Goal: Transaction & Acquisition: Obtain resource

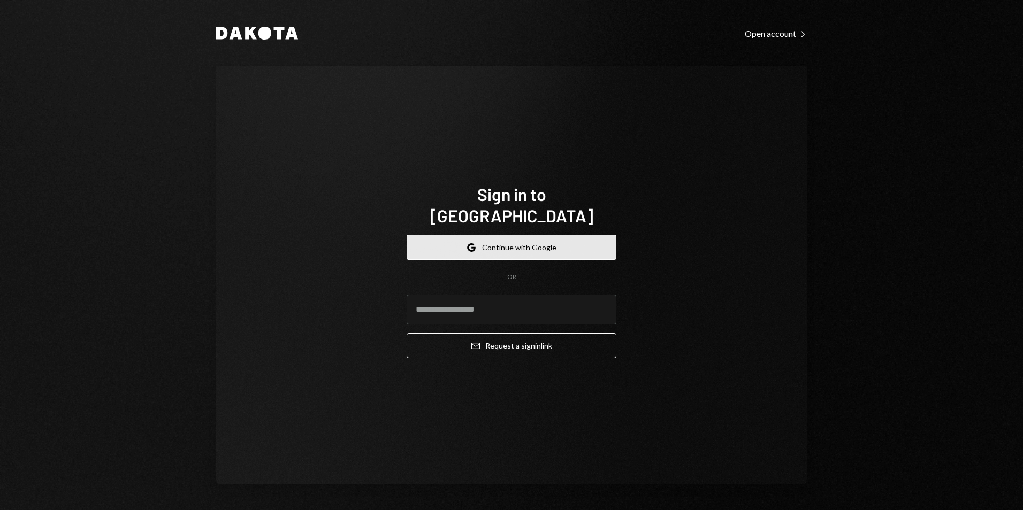
click at [529, 238] on button "Google Continue with Google" at bounding box center [511, 247] width 210 height 25
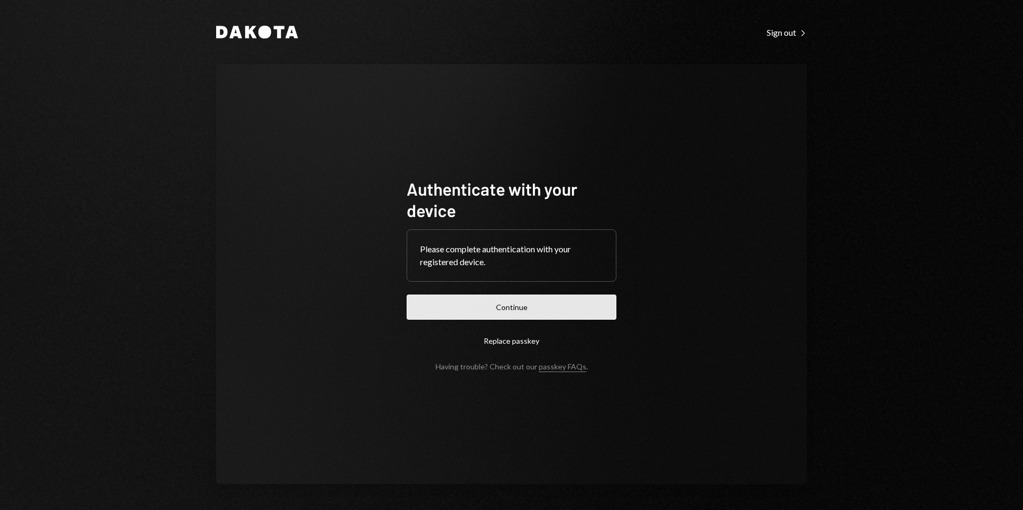
click at [510, 312] on button "Continue" at bounding box center [511, 307] width 210 height 25
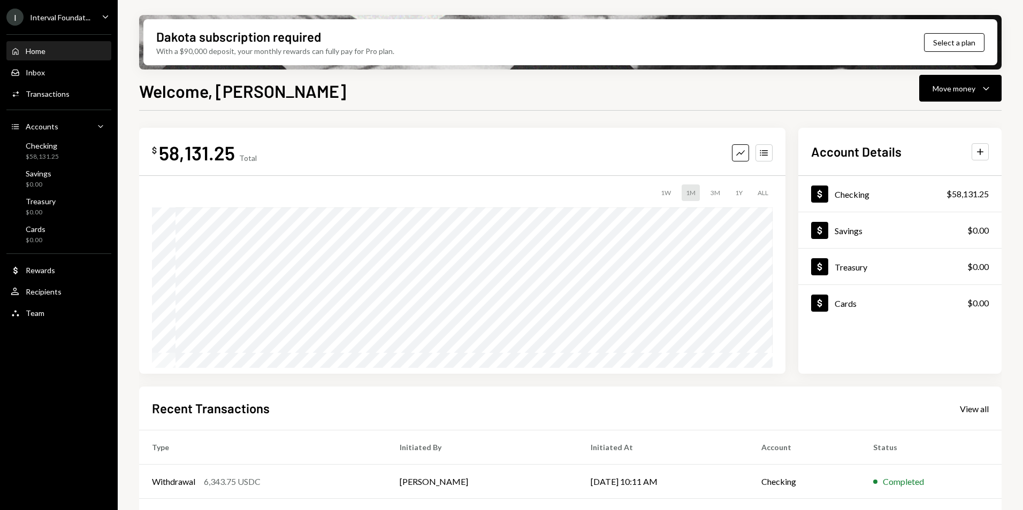
click at [104, 16] on icon "Caret Down" at bounding box center [105, 17] width 12 height 12
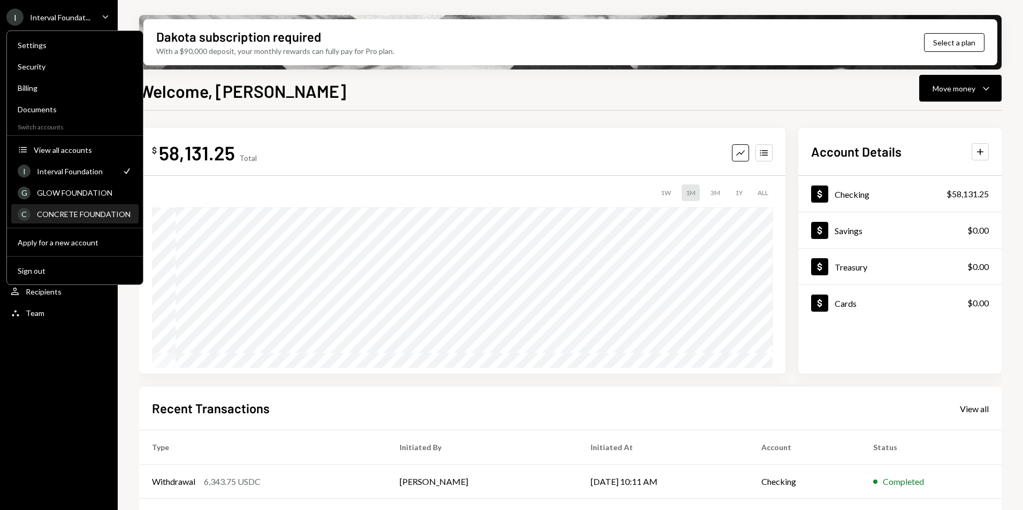
click at [102, 211] on div "CONCRETE FOUNDATION" at bounding box center [84, 214] width 95 height 9
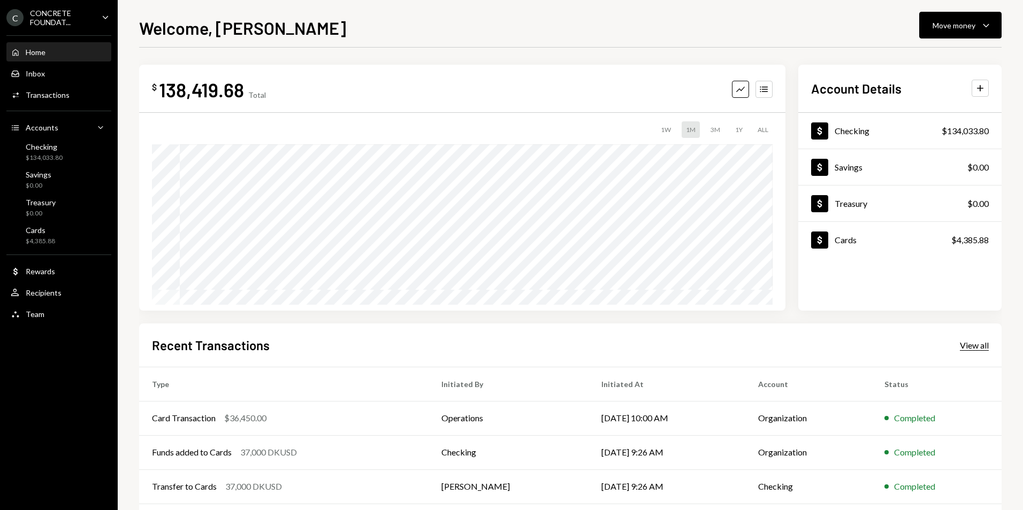
click at [959, 344] on div "View all" at bounding box center [973, 345] width 29 height 11
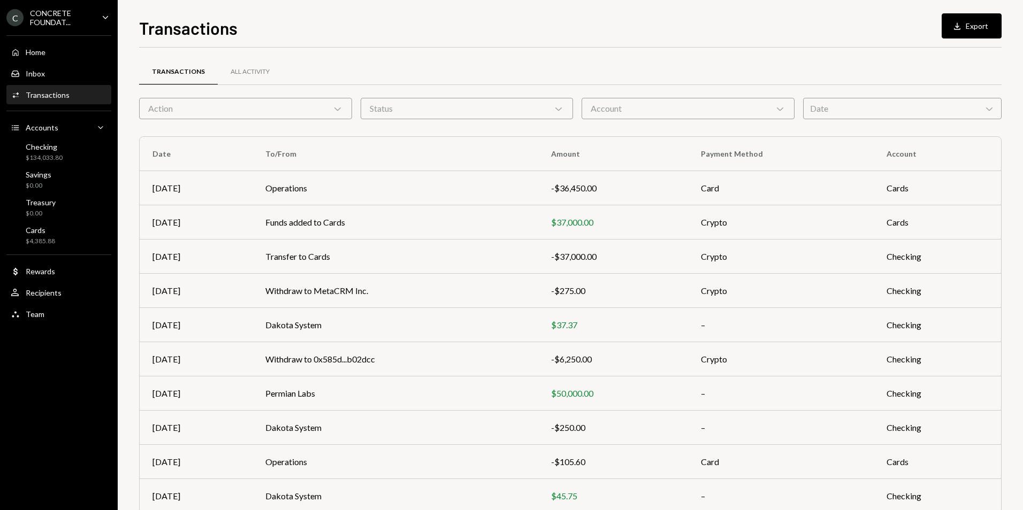
click at [985, 111] on icon "Chevron Down" at bounding box center [989, 108] width 11 height 11
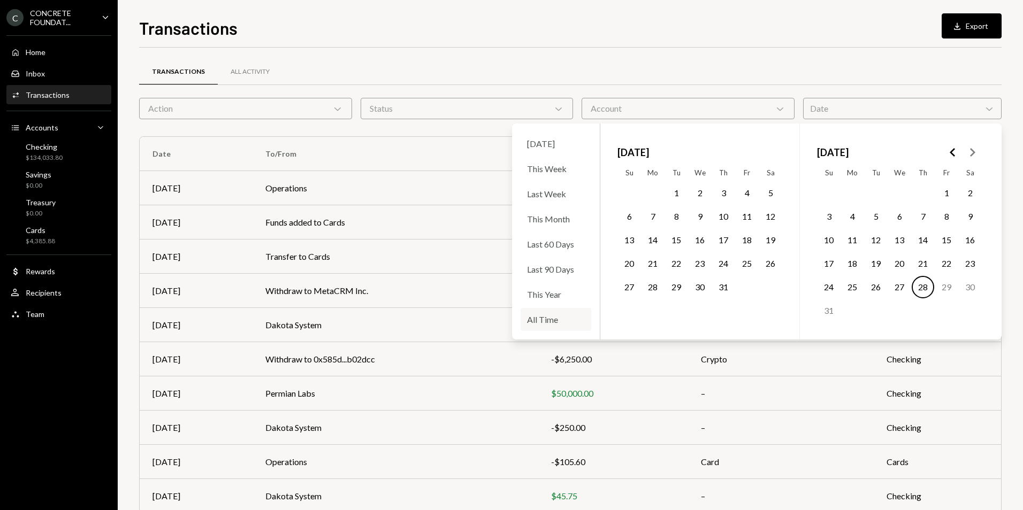
click at [563, 322] on div "All Time" at bounding box center [555, 319] width 71 height 23
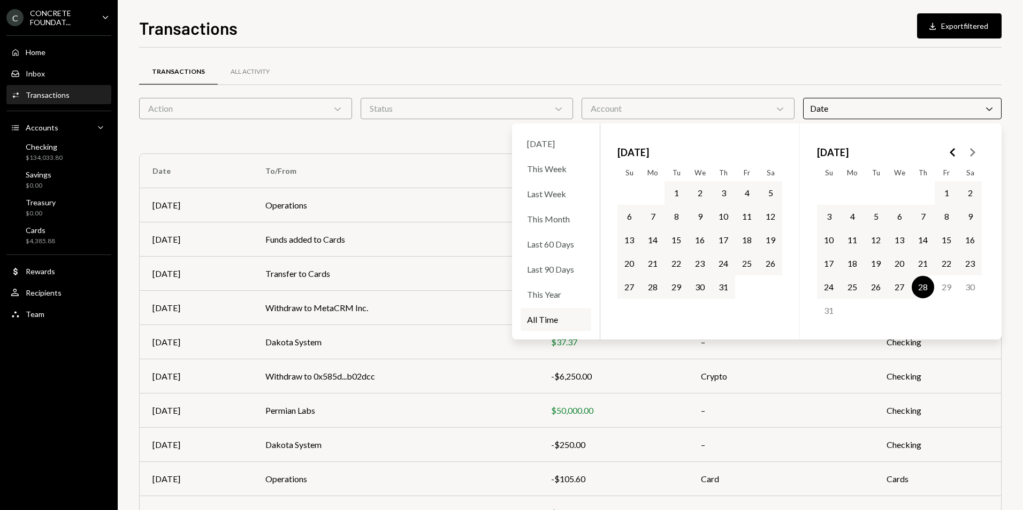
click at [950, 152] on polygon "Go to the Previous Month" at bounding box center [951, 152] width 5 height 9
click at [952, 156] on icon "Go to the Previous Month" at bounding box center [952, 152] width 13 height 13
click at [875, 194] on button "1" at bounding box center [875, 193] width 22 height 22
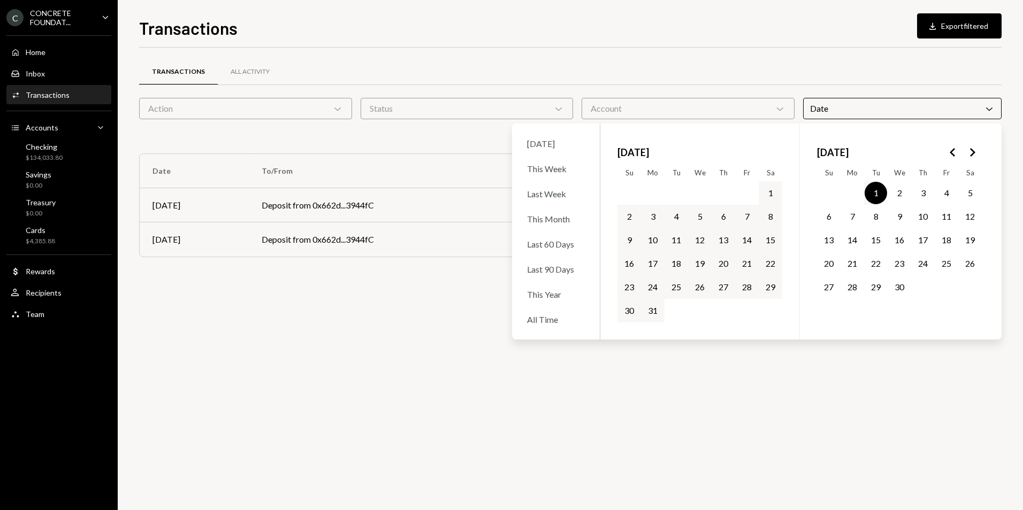
click at [972, 153] on icon "Go to the Next Month" at bounding box center [971, 152] width 13 height 13
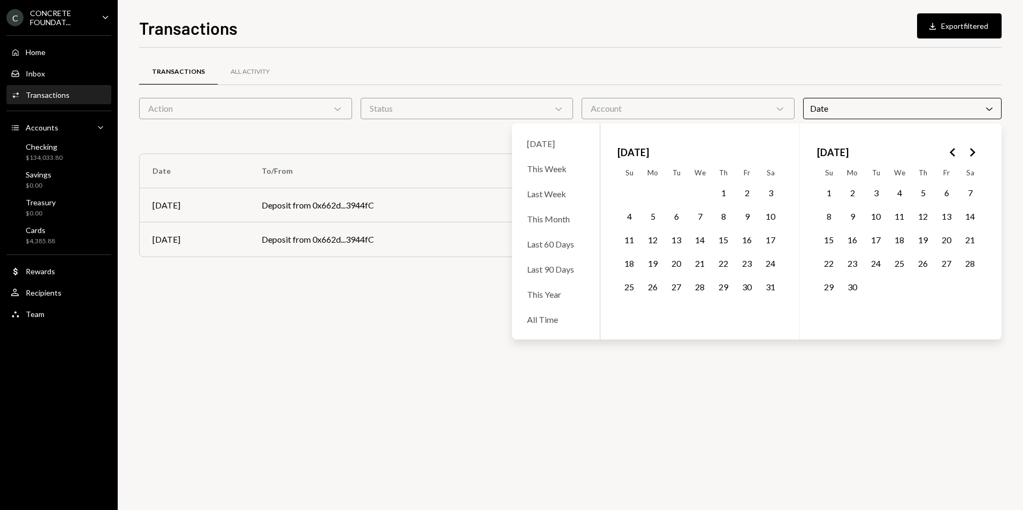
click at [855, 289] on button "30" at bounding box center [852, 287] width 22 height 22
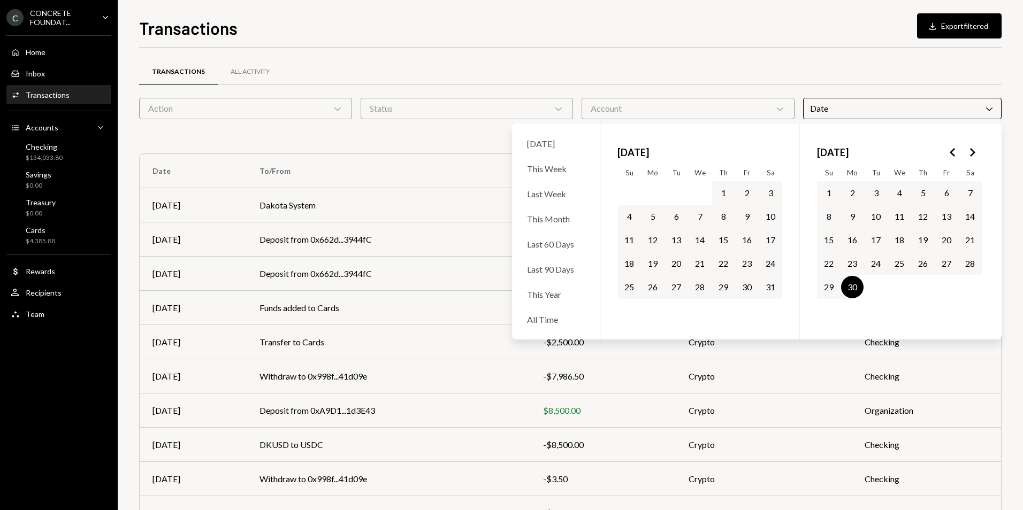
click at [853, 287] on button "30" at bounding box center [852, 287] width 22 height 22
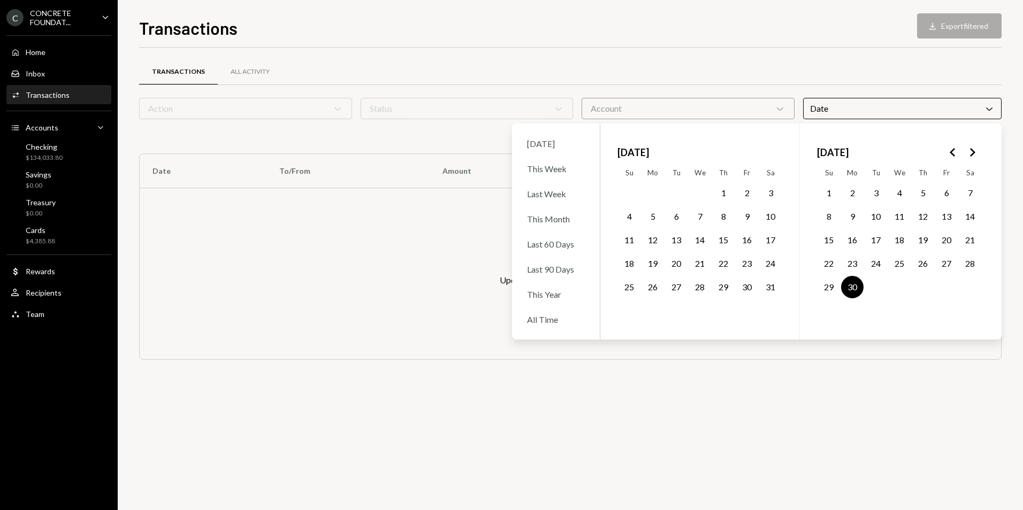
click at [628, 84] on div at bounding box center [570, 84] width 862 height 1
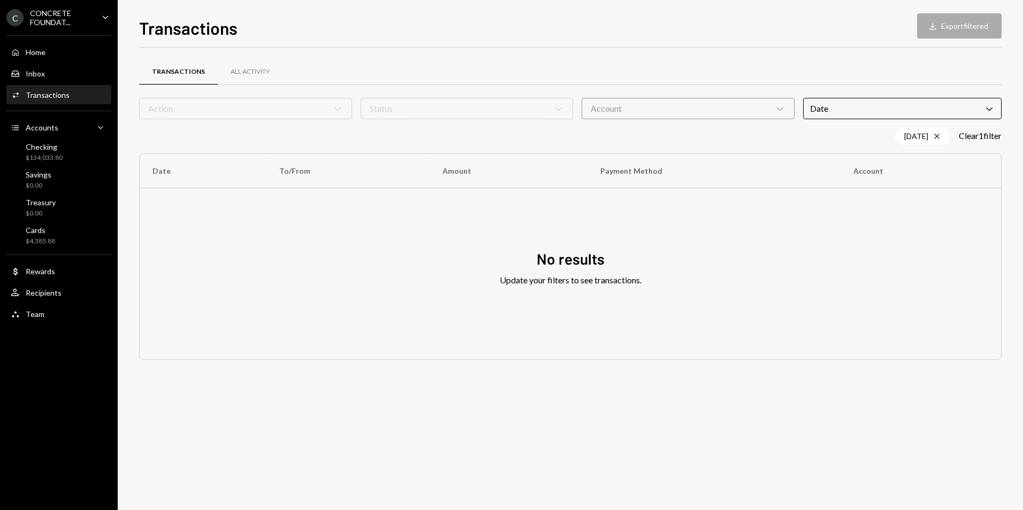
click at [990, 113] on icon "Chevron Down" at bounding box center [989, 108] width 11 height 11
drag, startPoint x: 790, startPoint y: 381, endPoint x: 800, endPoint y: 371, distance: 14.0
click at [795, 382] on div "Transactions All Activity Action Chevron Down Status Chevron Down Account Chevr…" at bounding box center [570, 279] width 862 height 463
click at [934, 136] on icon "Cross" at bounding box center [936, 136] width 9 height 9
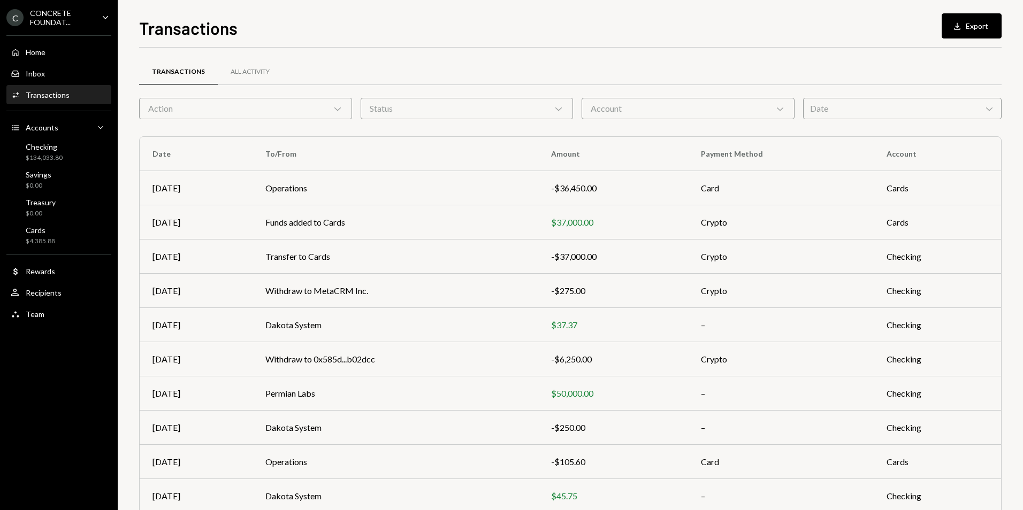
click at [992, 109] on icon "Chevron Down" at bounding box center [989, 108] width 11 height 11
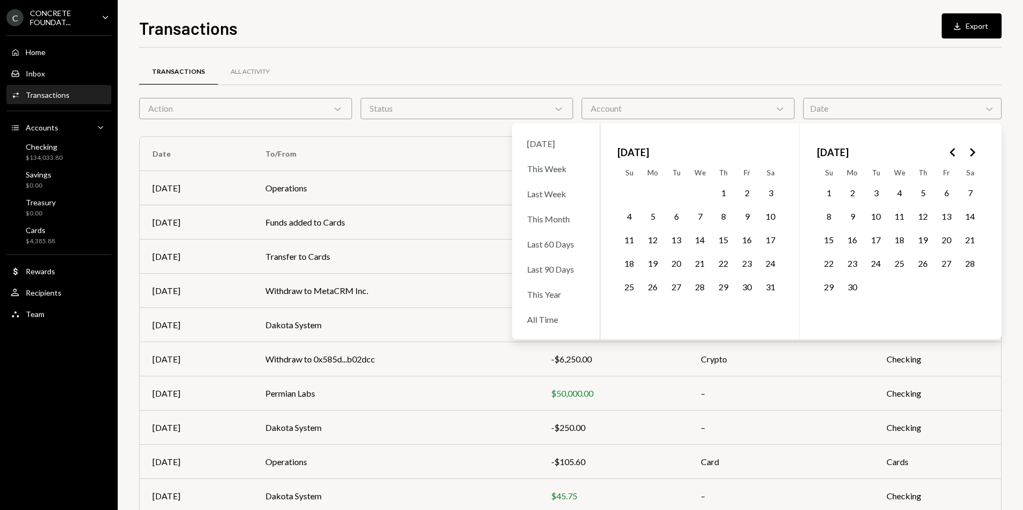
click at [952, 154] on polygon "Go to the Previous Month" at bounding box center [951, 152] width 5 height 9
click at [876, 194] on button "1" at bounding box center [875, 193] width 22 height 22
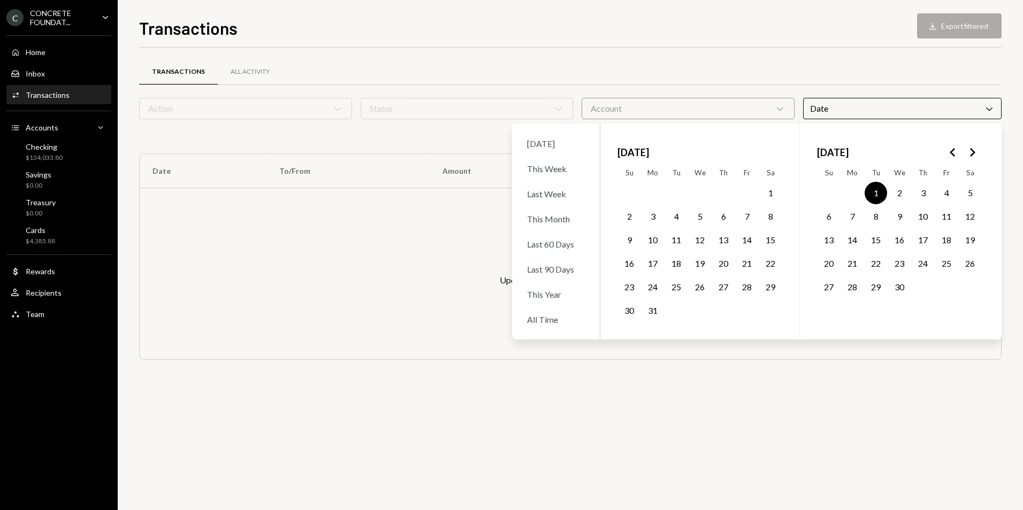
click at [875, 195] on button "1" at bounding box center [875, 193] width 22 height 22
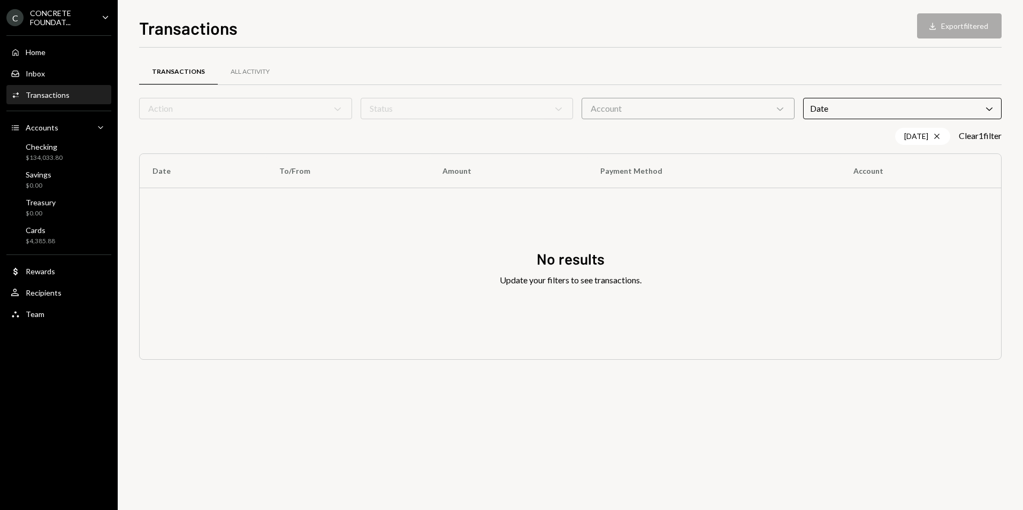
click at [877, 394] on div "Transactions All Activity Action Chevron Down Status Chevron Down Account Chevr…" at bounding box center [570, 279] width 862 height 463
click at [989, 111] on icon "Chevron Down" at bounding box center [989, 108] width 11 height 11
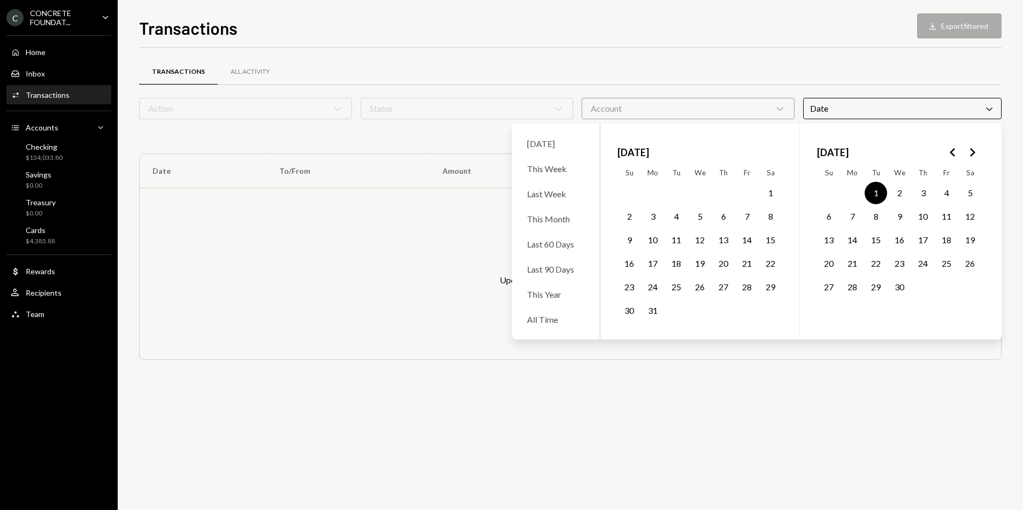
click at [971, 153] on icon "Go to the Next Month" at bounding box center [971, 152] width 13 height 13
click at [948, 153] on icon "Go to the Previous Month" at bounding box center [952, 152] width 13 height 13
click at [852, 288] on button "30" at bounding box center [852, 287] width 22 height 22
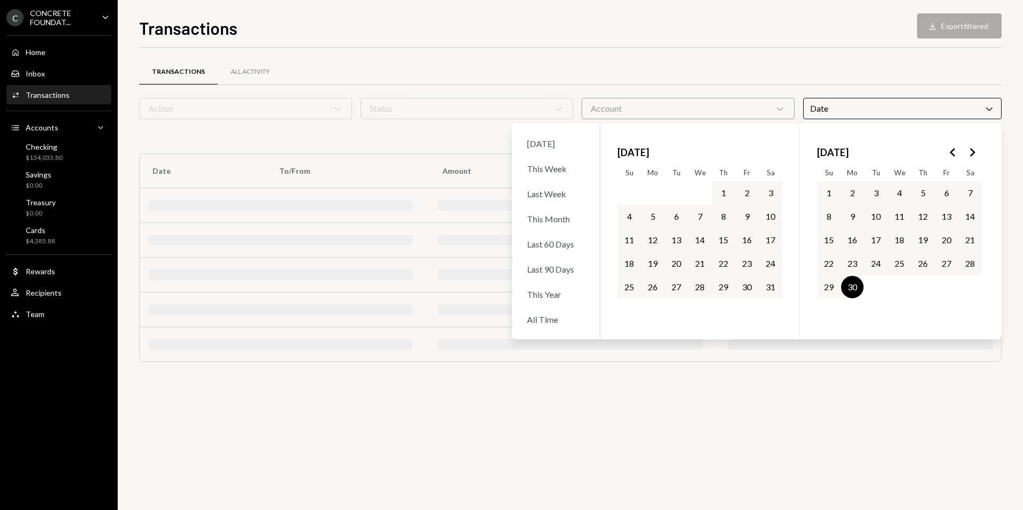
click at [849, 288] on button "30" at bounding box center [852, 287] width 22 height 22
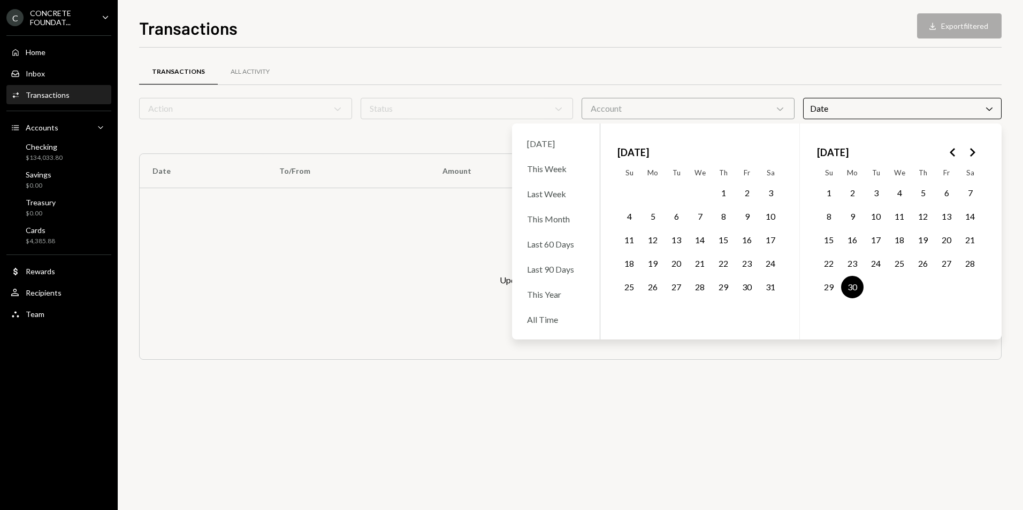
click at [852, 381] on div "Transactions All Activity Action Chevron Down Status Chevron Down Account Chevr…" at bounding box center [570, 223] width 862 height 317
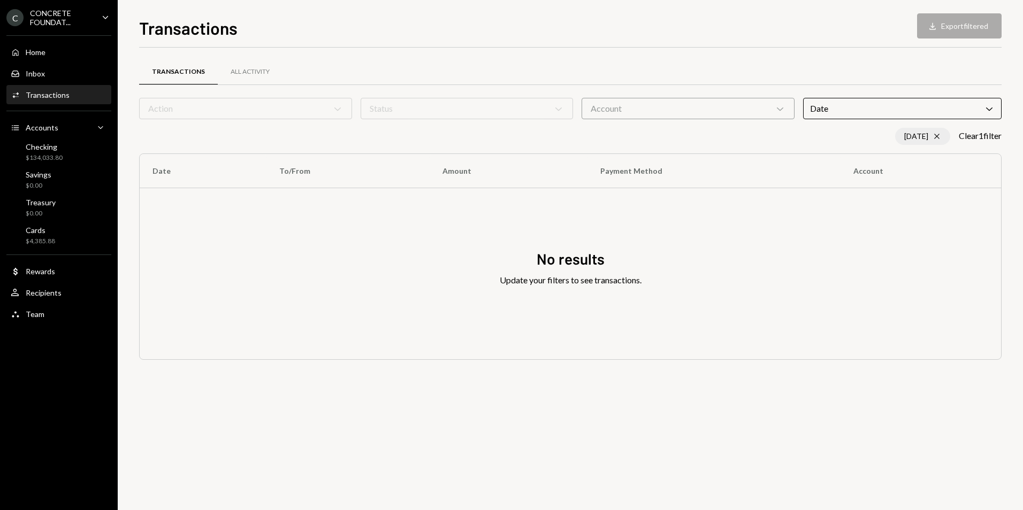
click at [932, 137] on icon "Cross" at bounding box center [936, 136] width 9 height 9
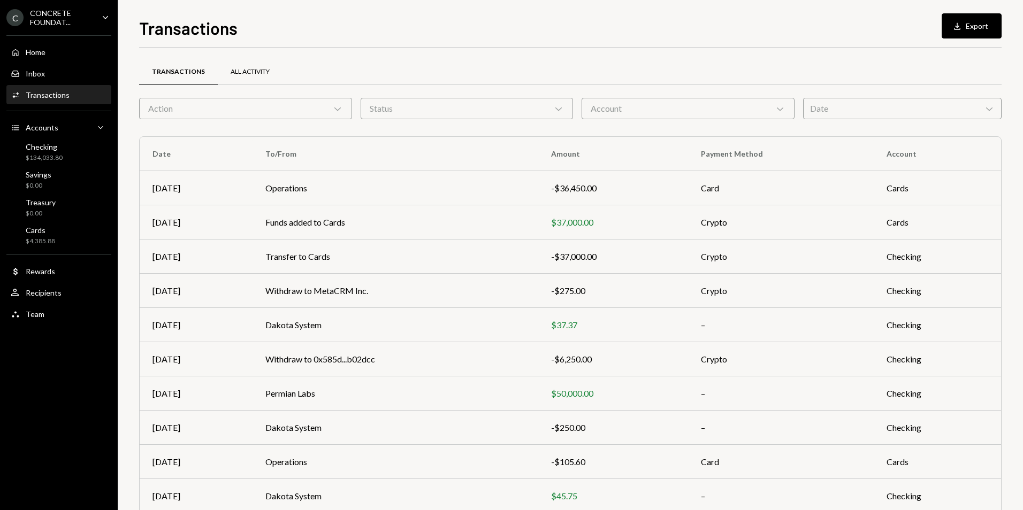
click at [253, 73] on div "All Activity" at bounding box center [250, 71] width 39 height 9
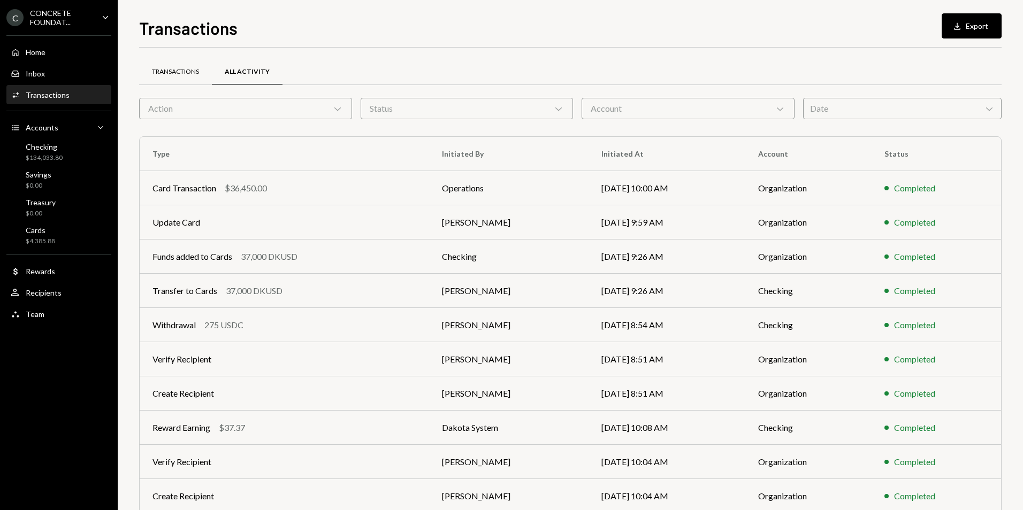
click at [175, 68] on div "Transactions" at bounding box center [175, 71] width 47 height 9
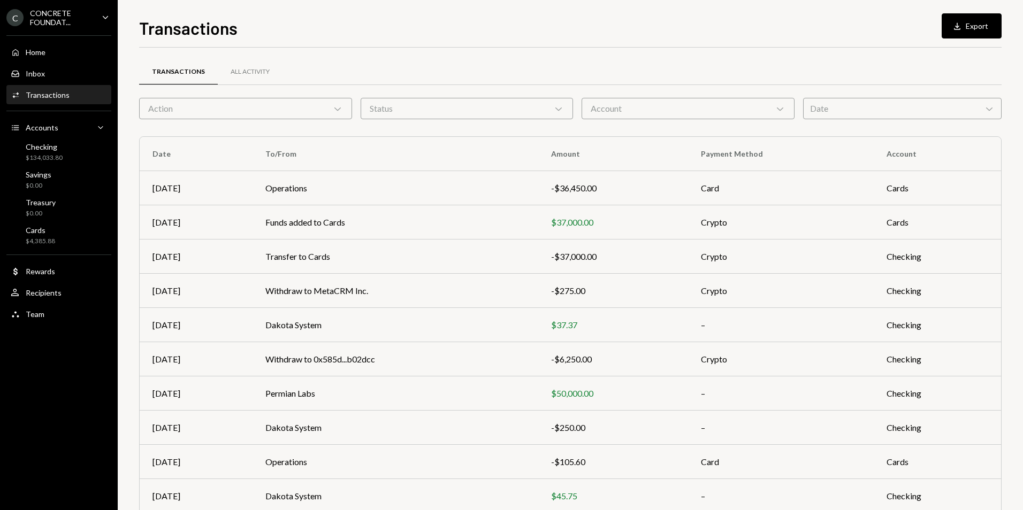
click at [878, 104] on div "Date Chevron Down" at bounding box center [902, 108] width 198 height 21
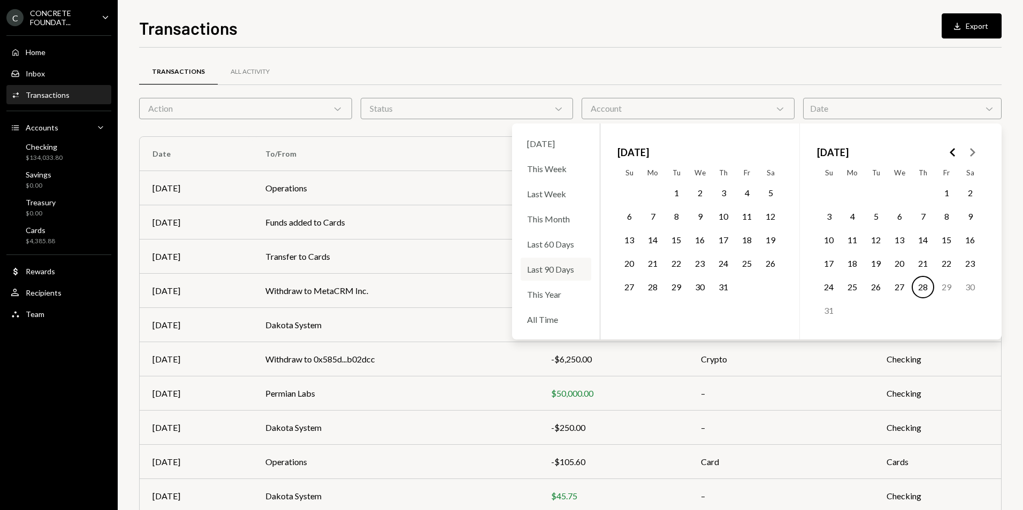
click at [567, 272] on div "Last 90 Days" at bounding box center [555, 269] width 71 height 23
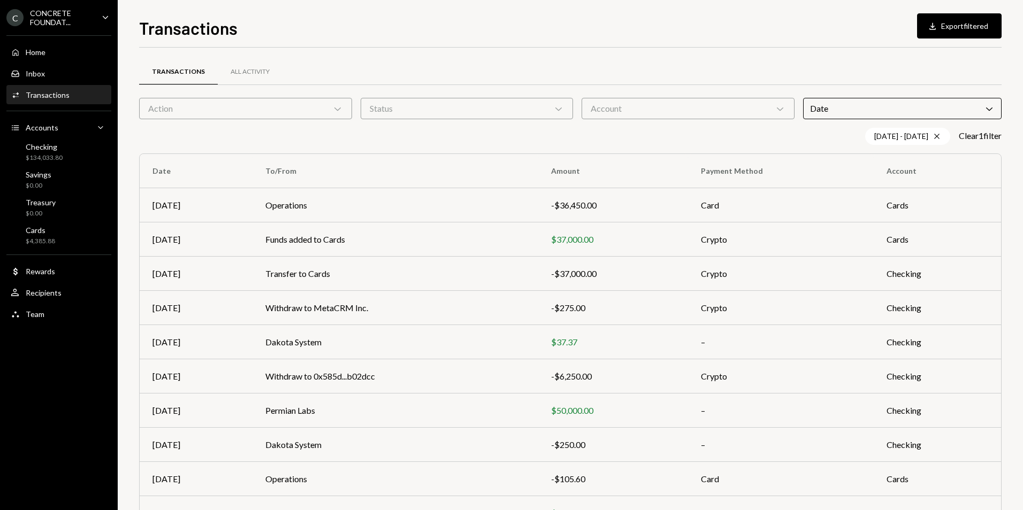
click at [902, 75] on div "Transactions All Activity" at bounding box center [570, 71] width 862 height 27
click at [939, 136] on div "05/30/25 - 08/28/25 Cross" at bounding box center [907, 136] width 85 height 17
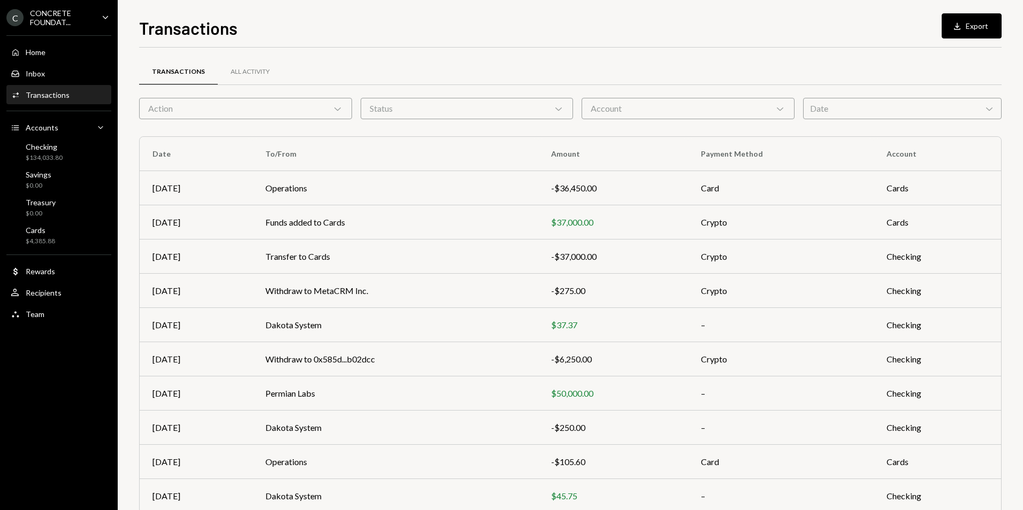
click at [882, 106] on div "Date Chevron Down" at bounding box center [902, 108] width 198 height 21
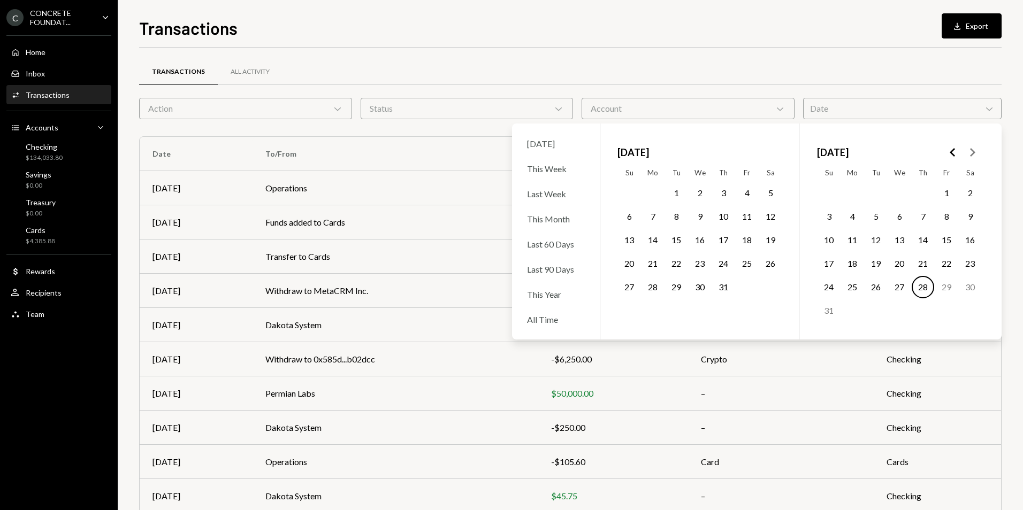
click at [955, 153] on icon "Go to the Previous Month" at bounding box center [952, 152] width 13 height 13
click at [954, 153] on icon "Go to the Previous Month" at bounding box center [952, 152] width 13 height 13
click at [877, 194] on button "1" at bounding box center [875, 193] width 22 height 22
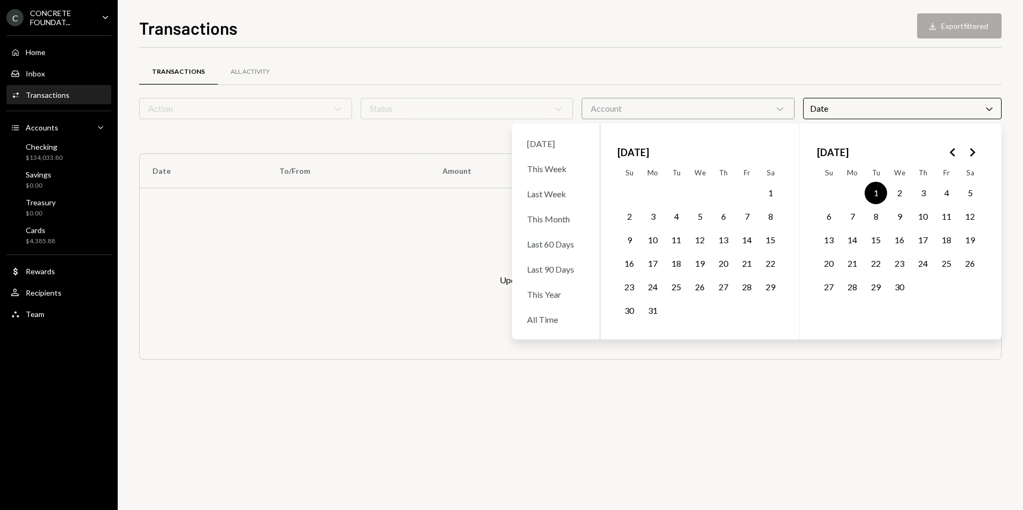
click at [972, 154] on polygon "Go to the Next Month" at bounding box center [972, 152] width 5 height 9
click at [854, 287] on button "30" at bounding box center [852, 287] width 22 height 22
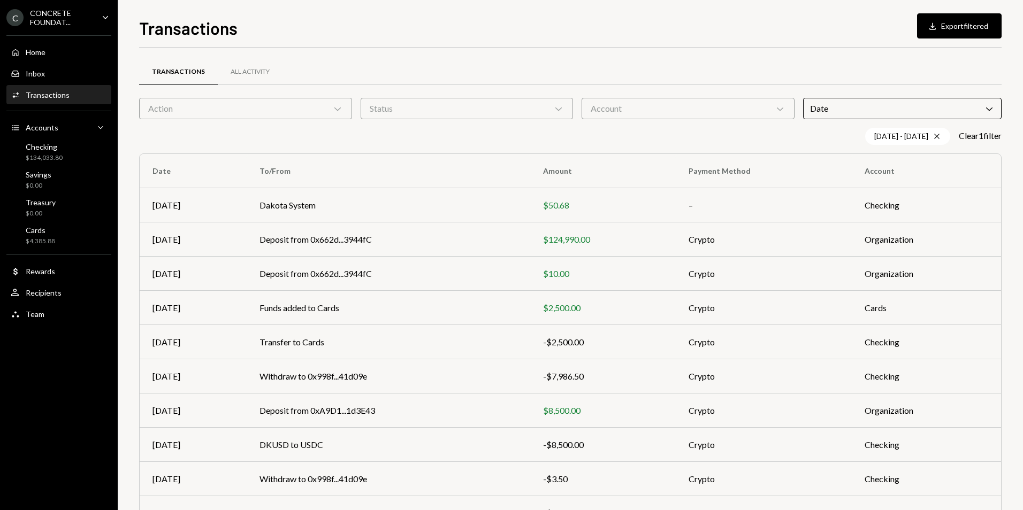
click at [835, 65] on div "Transactions All Activity" at bounding box center [570, 71] width 862 height 27
click at [337, 113] on icon "Chevron Down" at bounding box center [337, 108] width 11 height 11
click at [587, 63] on div "Transactions All Activity" at bounding box center [570, 71] width 862 height 27
click at [342, 109] on icon "Chevron Down" at bounding box center [337, 108] width 11 height 11
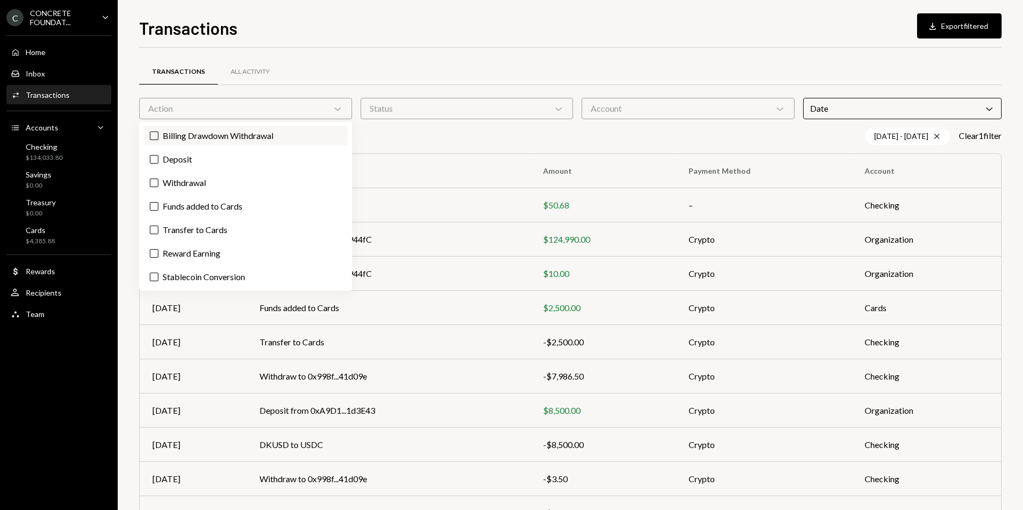
click at [156, 139] on button "Billing Drawdown Withdrawal" at bounding box center [154, 136] width 9 height 9
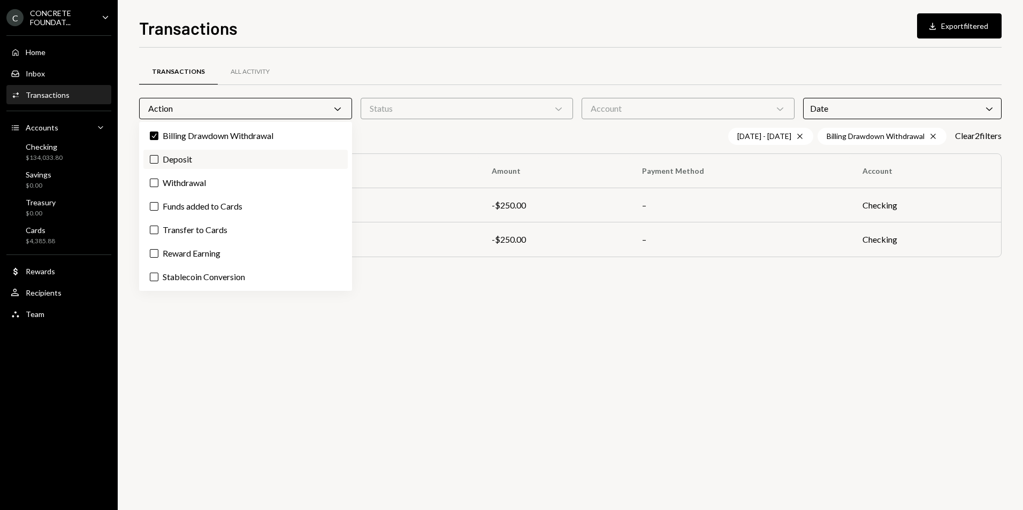
click at [155, 161] on button "Deposit" at bounding box center [154, 159] width 9 height 9
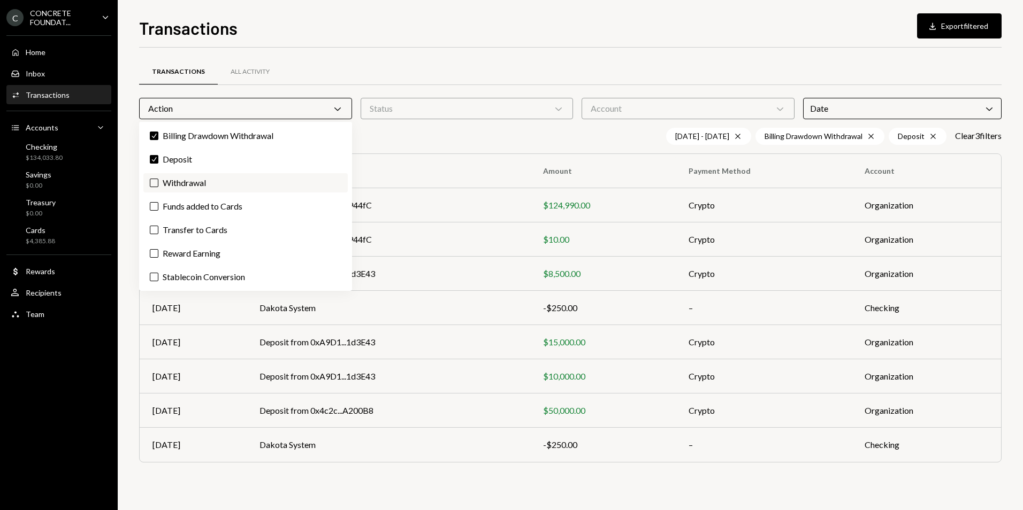
click at [153, 185] on button "Withdrawal" at bounding box center [154, 183] width 9 height 9
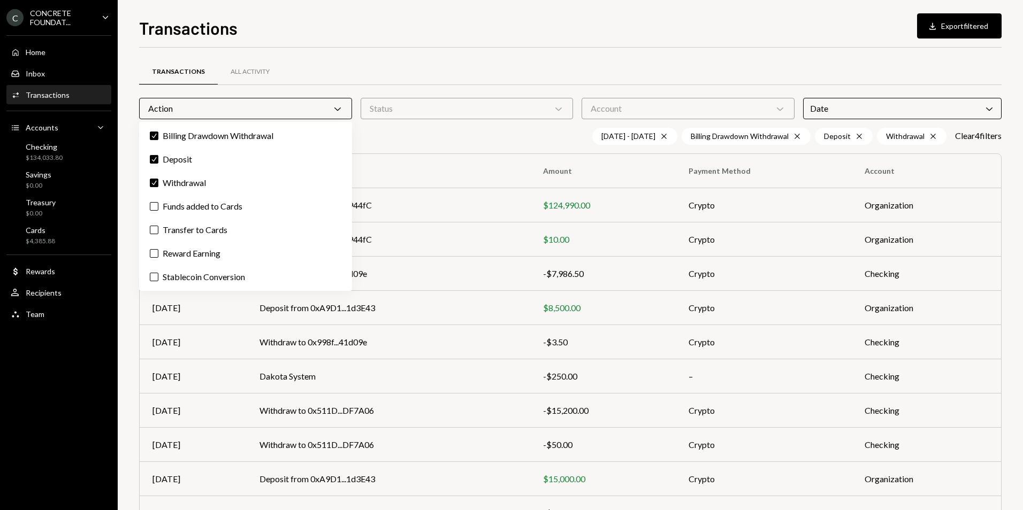
drag, startPoint x: 153, startPoint y: 206, endPoint x: 152, endPoint y: 218, distance: 11.9
click at [154, 207] on button "Funds added to Cards" at bounding box center [154, 206] width 9 height 9
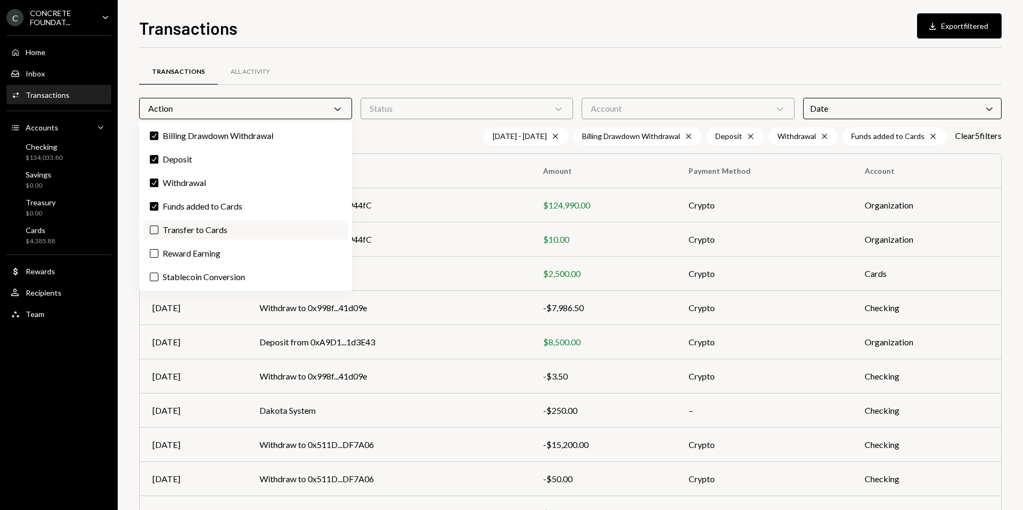
click at [154, 229] on button "Transfer to Cards" at bounding box center [154, 230] width 9 height 9
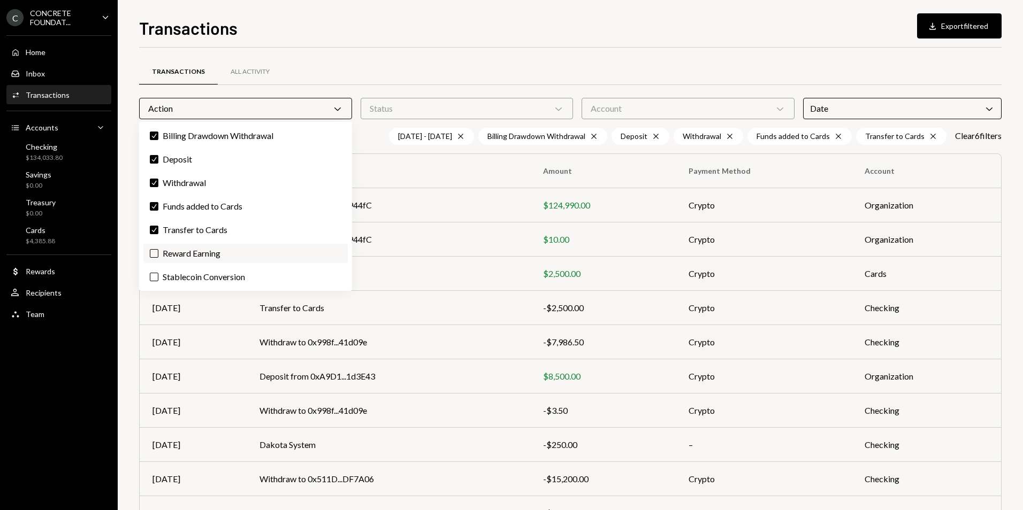
click at [157, 256] on button "Reward Earning" at bounding box center [154, 253] width 9 height 9
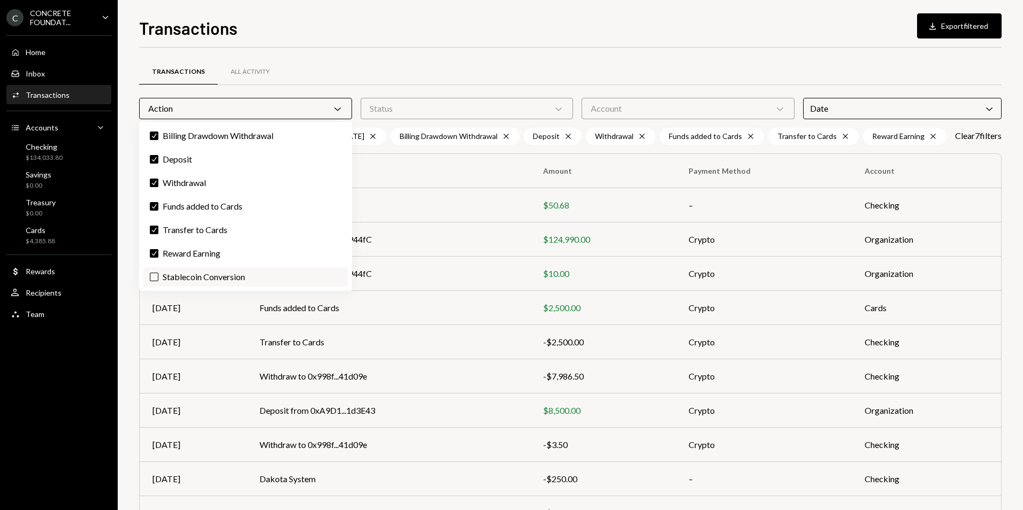
click at [156, 280] on button "Stablecoin Conversion" at bounding box center [154, 277] width 9 height 9
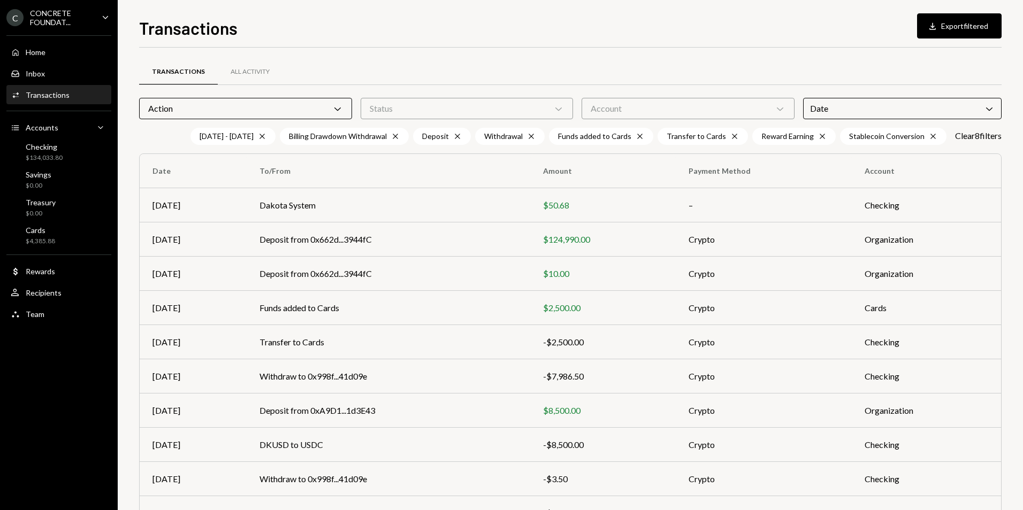
click at [675, 58] on div "Transactions All Activity" at bounding box center [570, 71] width 862 height 27
click at [341, 107] on icon "Chevron Down" at bounding box center [337, 108] width 11 height 11
drag, startPoint x: 462, startPoint y: 61, endPoint x: 467, endPoint y: 64, distance: 6.5
click at [462, 60] on div "Transactions All Activity" at bounding box center [570, 71] width 862 height 27
click at [562, 111] on icon "Chevron Down" at bounding box center [558, 108] width 11 height 11
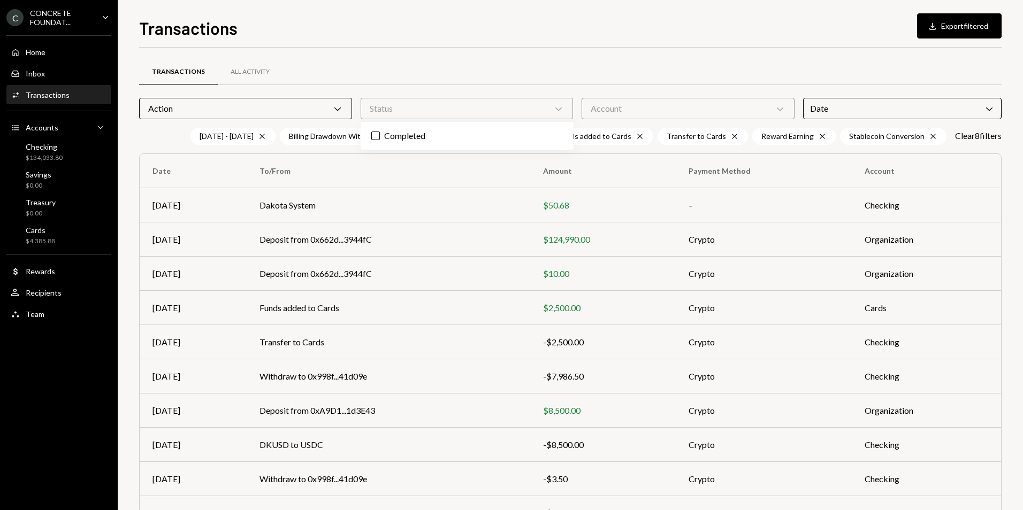
click at [573, 72] on div "Transactions All Activity" at bounding box center [570, 71] width 862 height 27
click at [400, 139] on icon "Cross" at bounding box center [395, 136] width 9 height 9
click at [462, 137] on icon "Cross" at bounding box center [457, 136] width 9 height 9
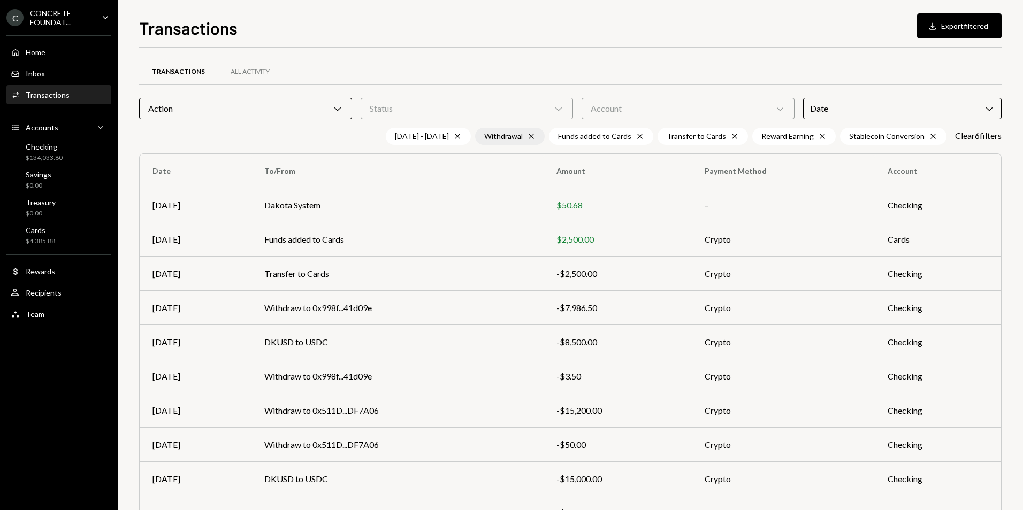
click at [539, 137] on div "Withdrawal Cross" at bounding box center [510, 136] width 70 height 17
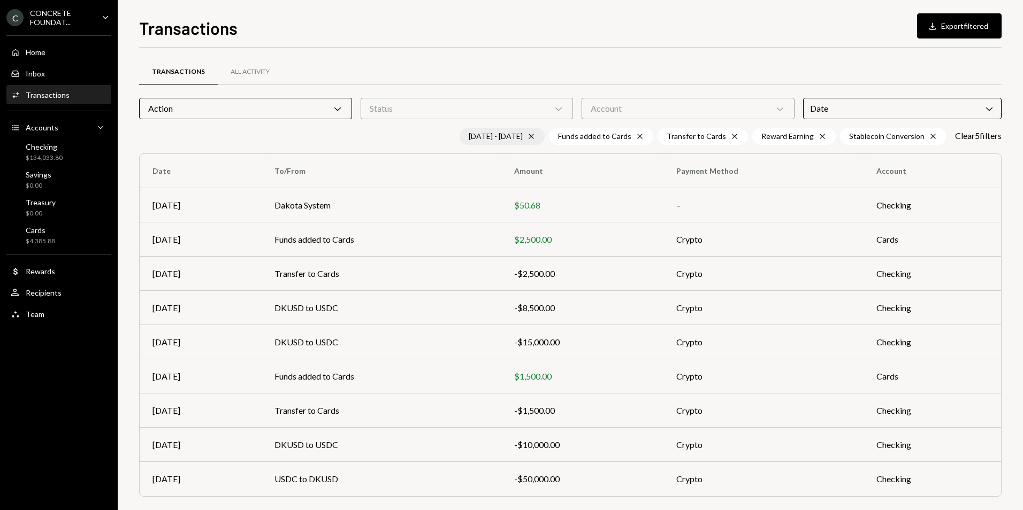
click at [647, 136] on div "Funds added to Cards Cross" at bounding box center [601, 136] width 104 height 17
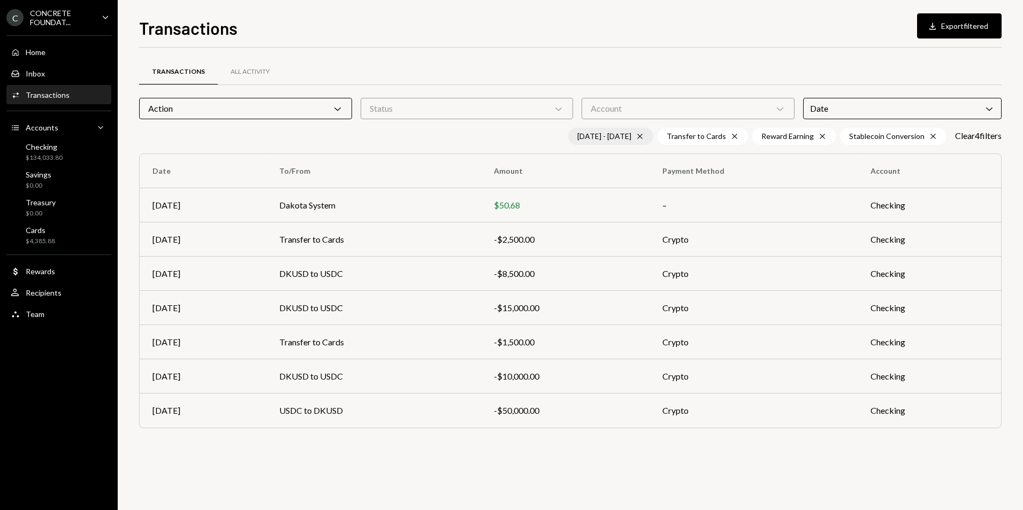
click at [738, 137] on div "Transfer to Cards Cross" at bounding box center [702, 136] width 90 height 17
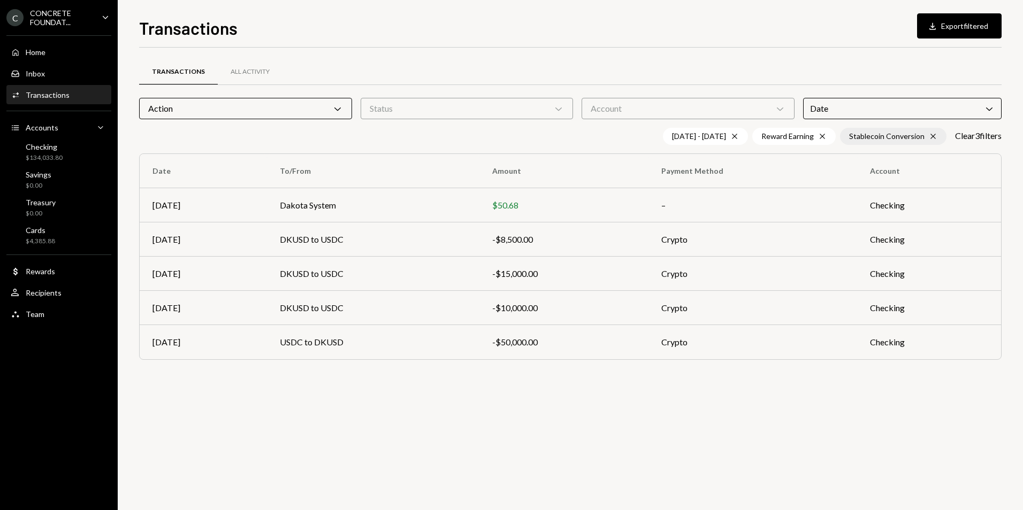
drag, startPoint x: 822, startPoint y: 137, endPoint x: 841, endPoint y: 136, distance: 19.3
click at [823, 137] on icon "Cross" at bounding box center [822, 136] width 9 height 9
click at [931, 135] on icon at bounding box center [932, 136] width 5 height 5
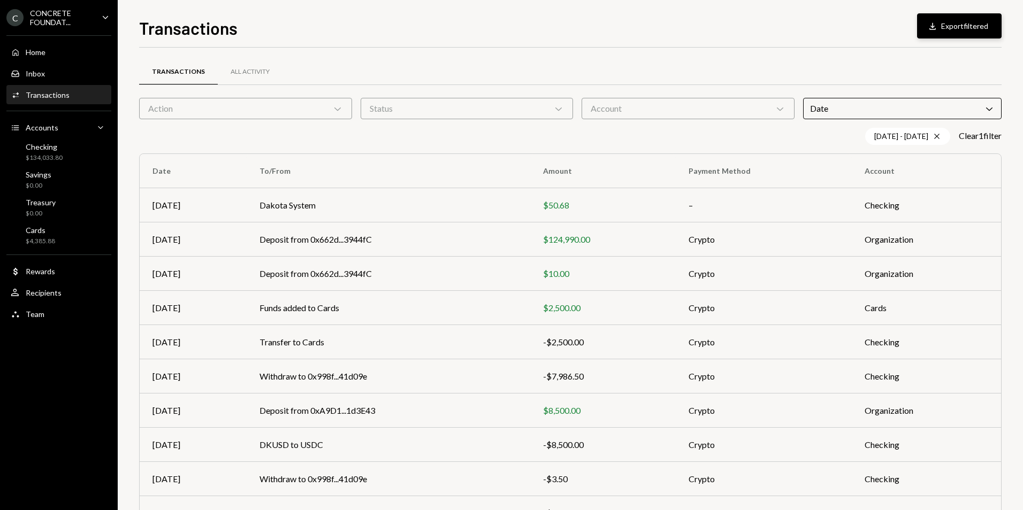
click at [965, 29] on button "Download Export filtered" at bounding box center [959, 25] width 84 height 25
click at [573, 43] on div "Transactions Download Export filtered Transactions All Activity Action Chevron …" at bounding box center [570, 262] width 862 height 495
click at [59, 149] on div "Checking" at bounding box center [44, 146] width 37 height 9
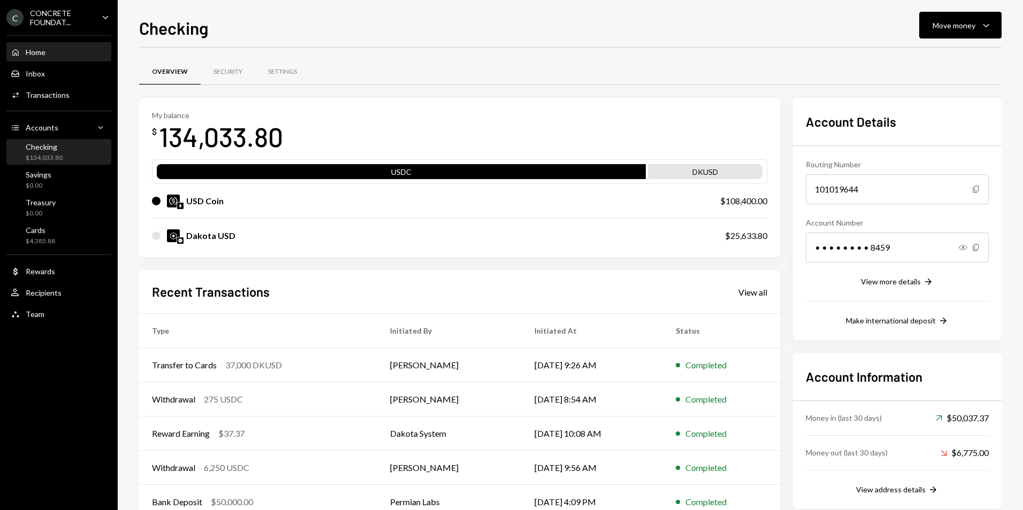
click at [50, 55] on div "Home Home" at bounding box center [59, 53] width 96 height 10
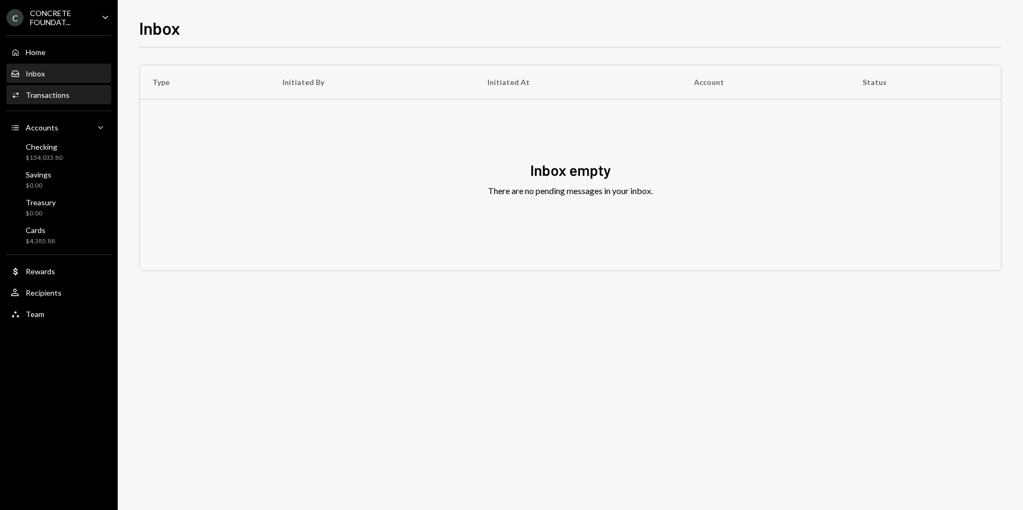
click at [60, 97] on div "Transactions" at bounding box center [48, 94] width 44 height 9
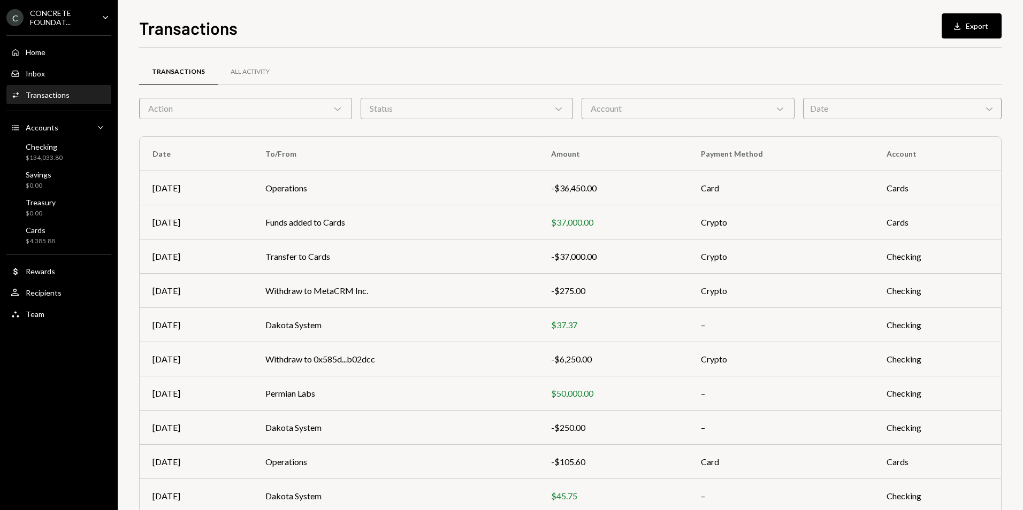
click at [950, 107] on div "Date Chevron Down" at bounding box center [902, 108] width 198 height 21
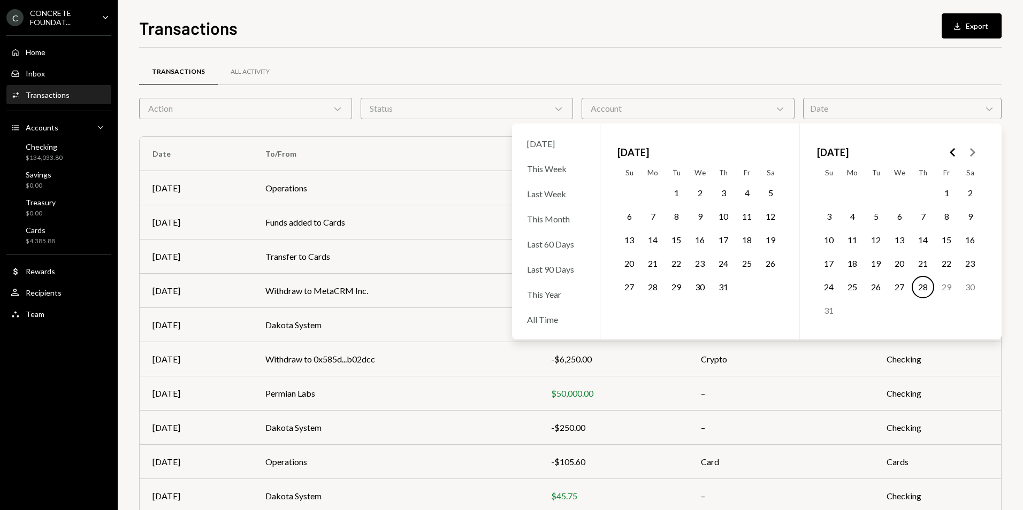
click at [952, 153] on polygon "Go to the Previous Month" at bounding box center [951, 152] width 5 height 9
click at [877, 191] on button "1" at bounding box center [875, 193] width 22 height 22
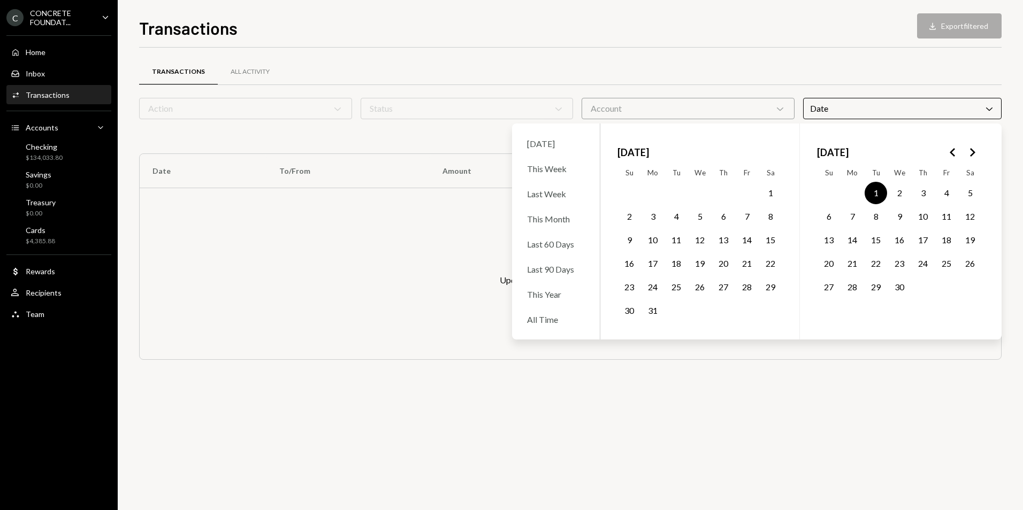
click at [972, 151] on polygon "Go to the Next Month" at bounding box center [972, 152] width 5 height 9
click at [948, 150] on icon "Go to the Previous Month" at bounding box center [952, 152] width 13 height 13
click at [853, 287] on button "30" at bounding box center [852, 287] width 22 height 22
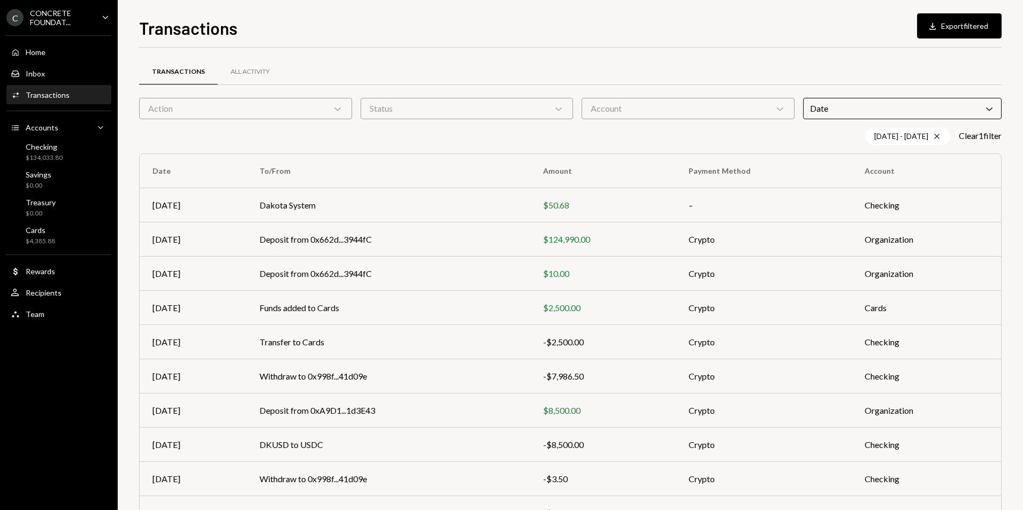
click at [800, 67] on div "Transactions All Activity" at bounding box center [570, 71] width 862 height 27
click at [49, 14] on div "CONCRETE FOUNDAT..." at bounding box center [61, 18] width 63 height 18
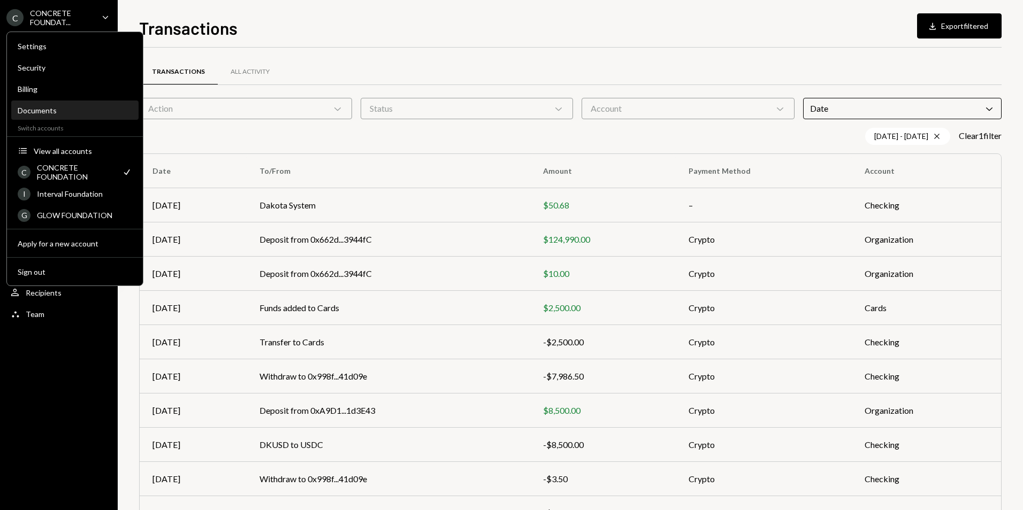
click at [48, 113] on div "Documents" at bounding box center [75, 110] width 114 height 9
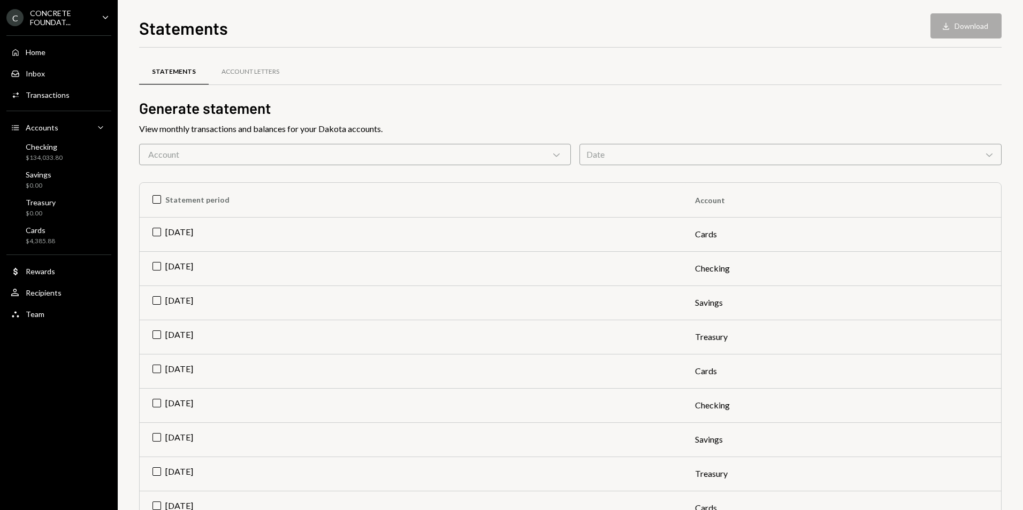
click at [559, 158] on icon "Chevron Down" at bounding box center [556, 154] width 11 height 11
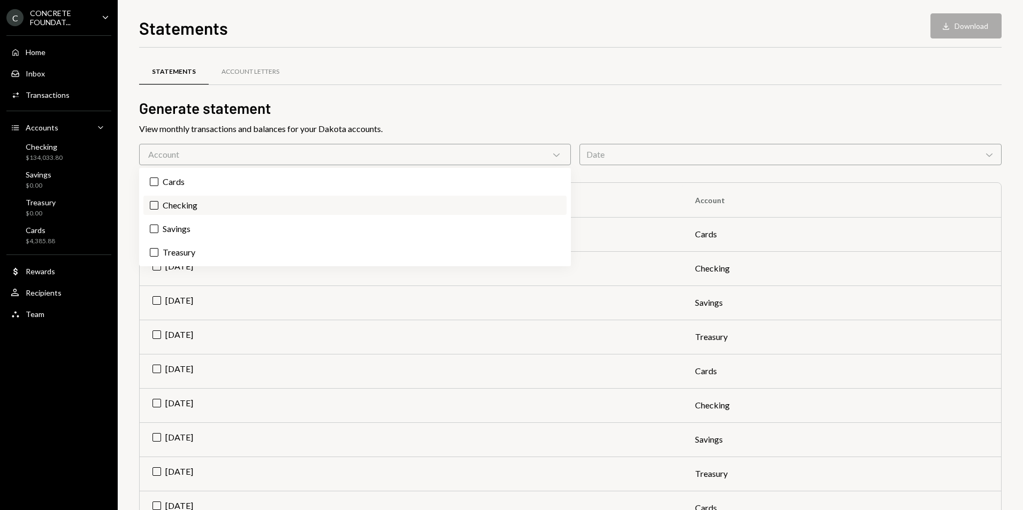
click at [156, 209] on button "Checking" at bounding box center [154, 205] width 9 height 9
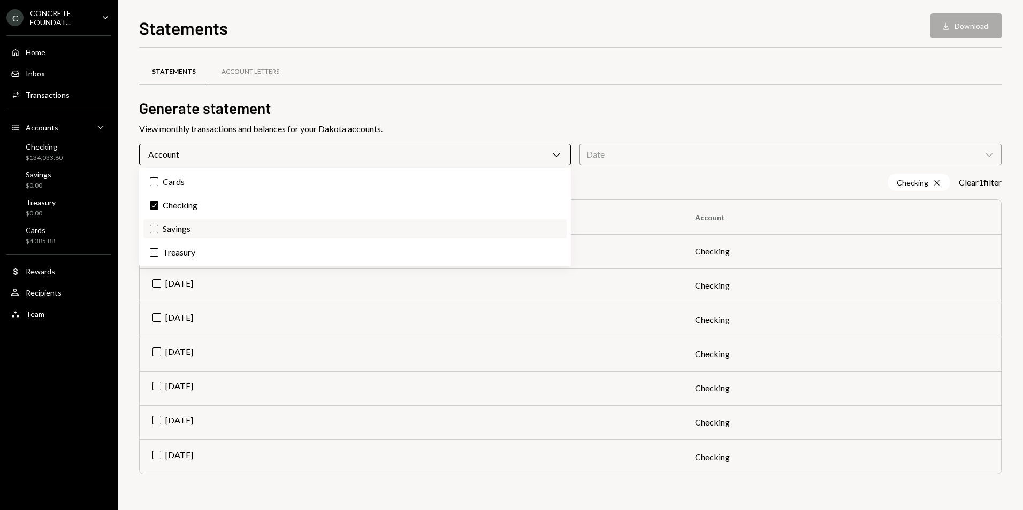
click at [156, 233] on label "Savings" at bounding box center [354, 228] width 423 height 19
click at [156, 233] on button "Savings" at bounding box center [154, 229] width 9 height 9
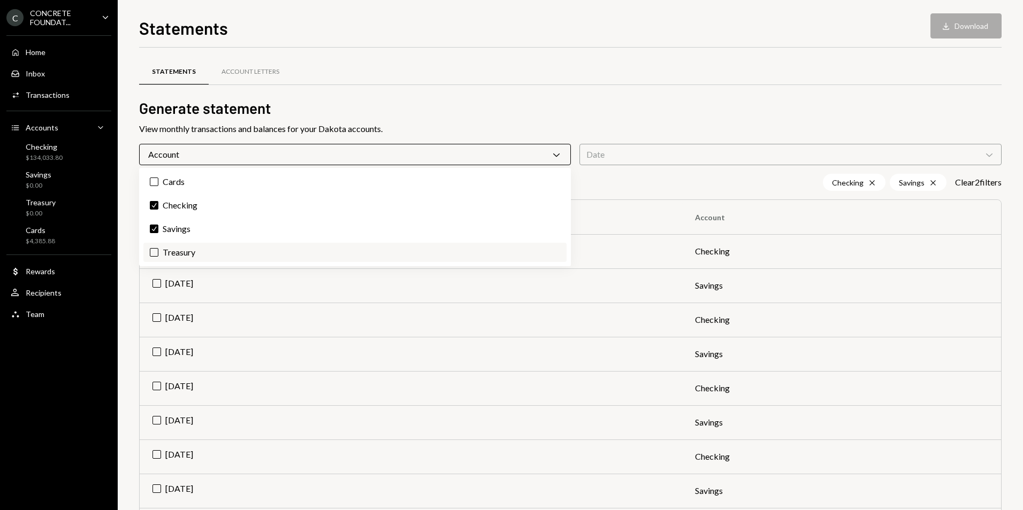
click at [155, 253] on button "Treasury" at bounding box center [154, 252] width 9 height 9
click at [158, 252] on label "Check Treasury" at bounding box center [354, 252] width 423 height 19
click at [158, 252] on button "Check" at bounding box center [154, 252] width 9 height 9
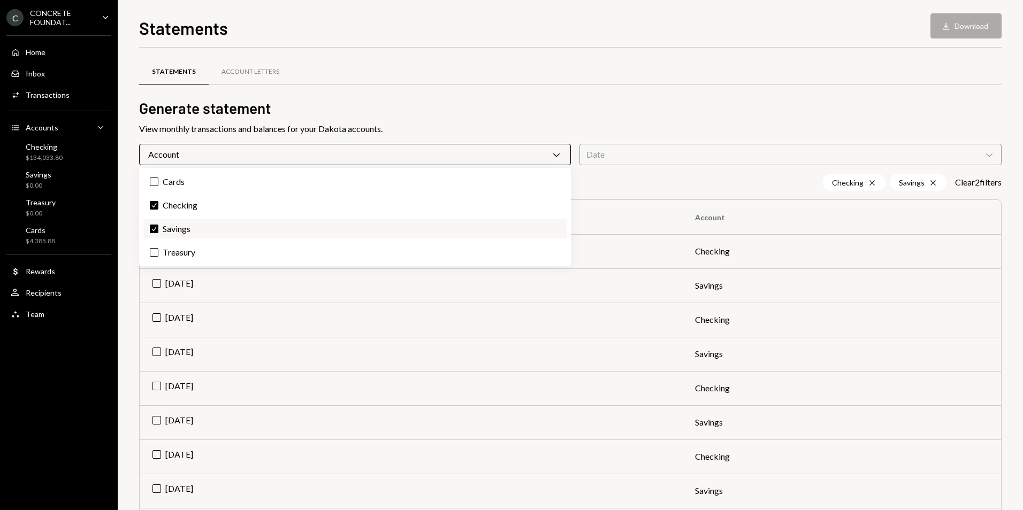
click at [156, 233] on label "Check Savings" at bounding box center [354, 228] width 423 height 19
click at [156, 233] on button "Check" at bounding box center [154, 229] width 9 height 9
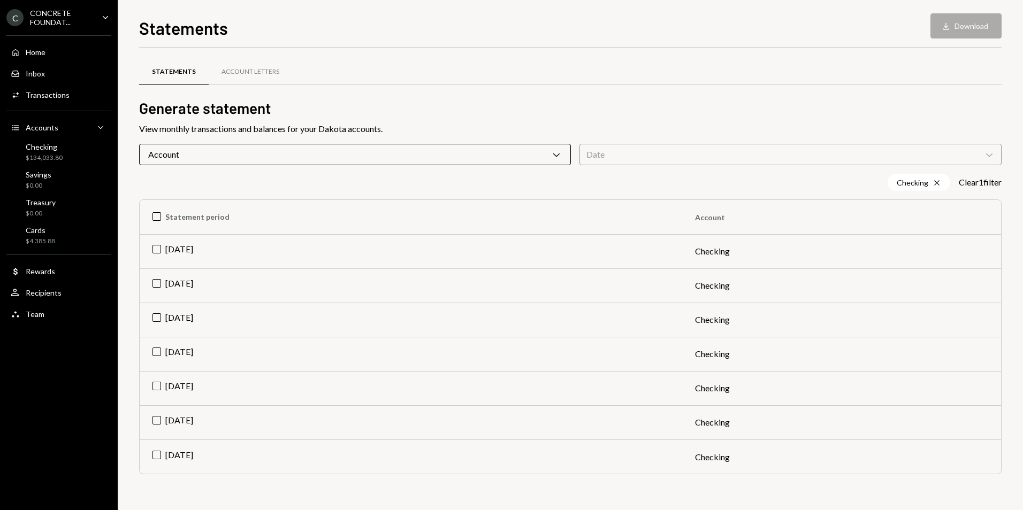
click at [696, 155] on div "Date Chevron Down" at bounding box center [790, 154] width 422 height 21
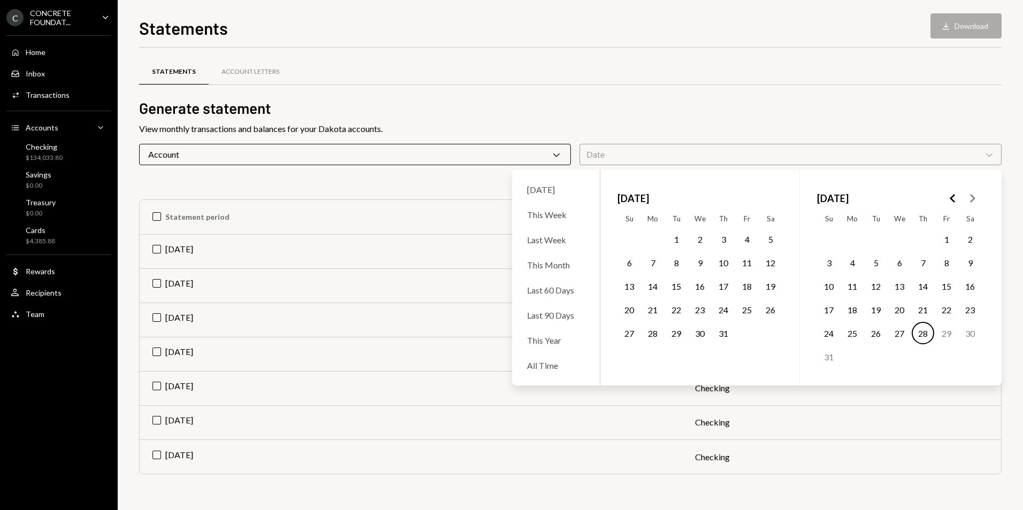
click at [952, 201] on polygon "Go to the Previous Month" at bounding box center [951, 198] width 5 height 9
click at [956, 202] on icon "Go to the Previous Month" at bounding box center [952, 198] width 13 height 13
click at [875, 242] on button "1" at bounding box center [875, 239] width 22 height 22
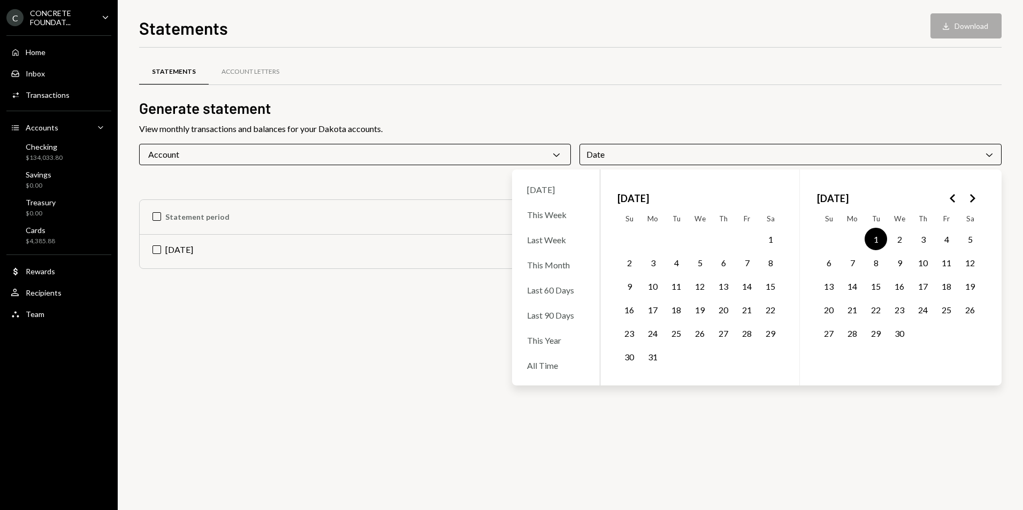
click at [972, 199] on polygon "Go to the Next Month" at bounding box center [972, 198] width 5 height 9
click at [851, 336] on button "30" at bounding box center [852, 333] width 22 height 22
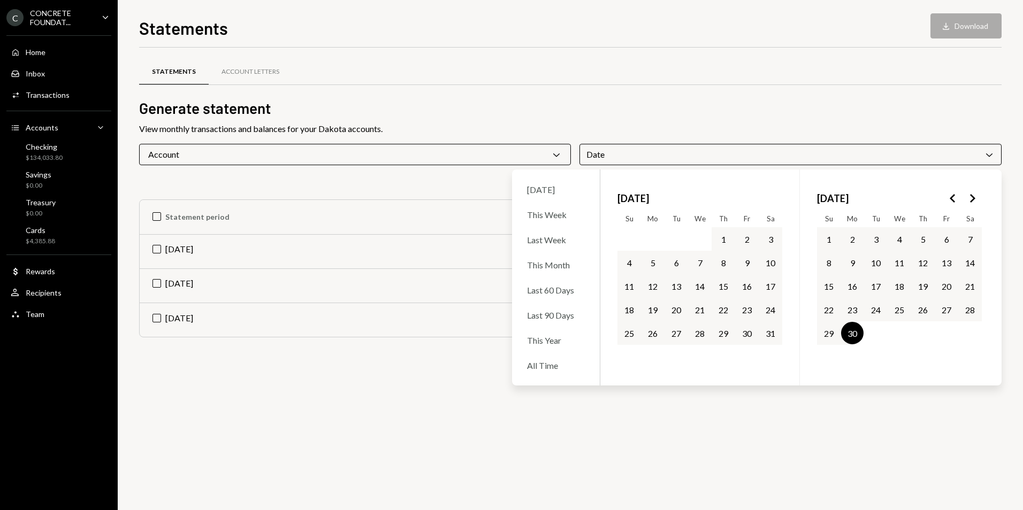
click at [646, 98] on h2 "Generate statement" at bounding box center [570, 108] width 862 height 21
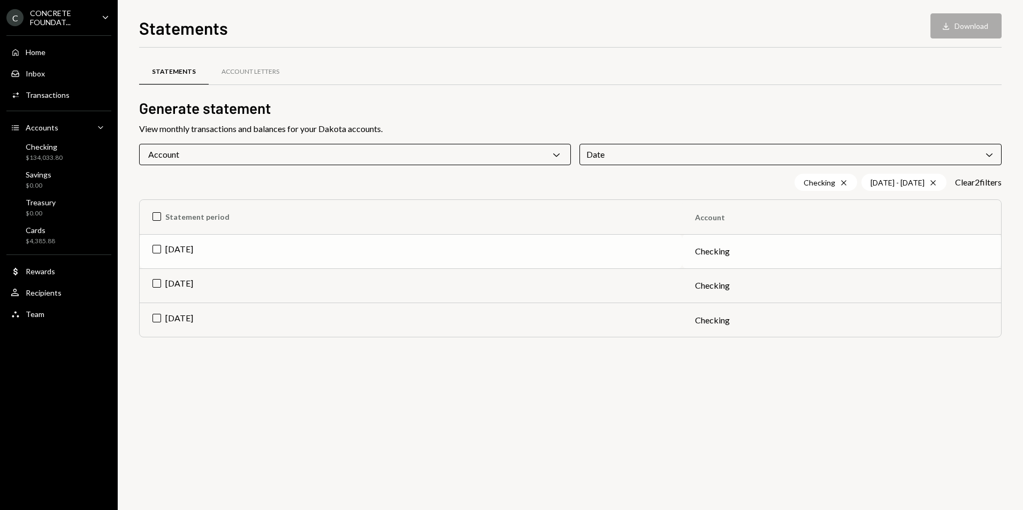
click at [158, 250] on td "[DATE]" at bounding box center [411, 251] width 542 height 34
click at [158, 285] on td "[DATE]" at bounding box center [411, 285] width 542 height 34
click at [158, 326] on td "[DATE]" at bounding box center [411, 320] width 542 height 34
click at [956, 32] on button "Download Download (3)" at bounding box center [960, 25] width 81 height 25
click at [100, 20] on icon "Caret Down" at bounding box center [105, 17] width 12 height 12
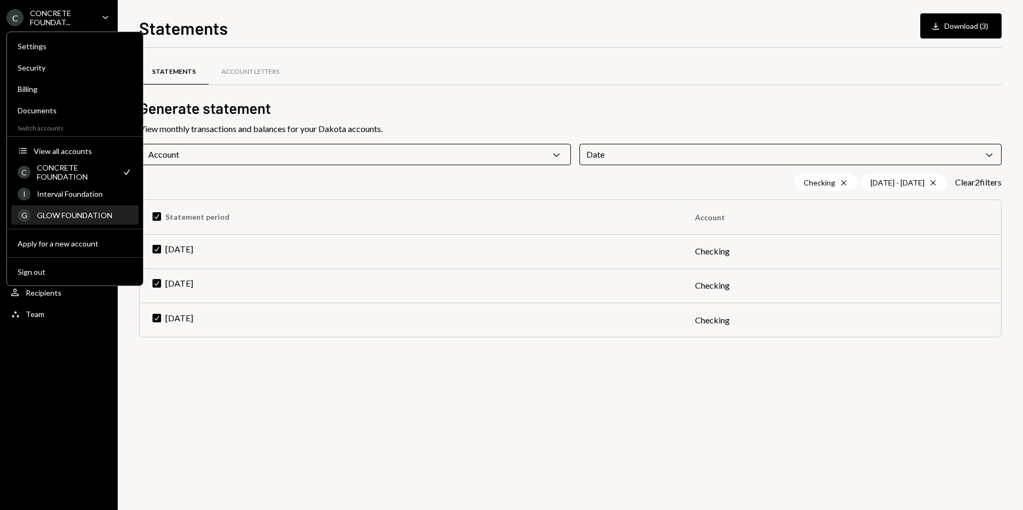
click at [75, 210] on div "G GLOW FOUNDATION" at bounding box center [75, 215] width 114 height 18
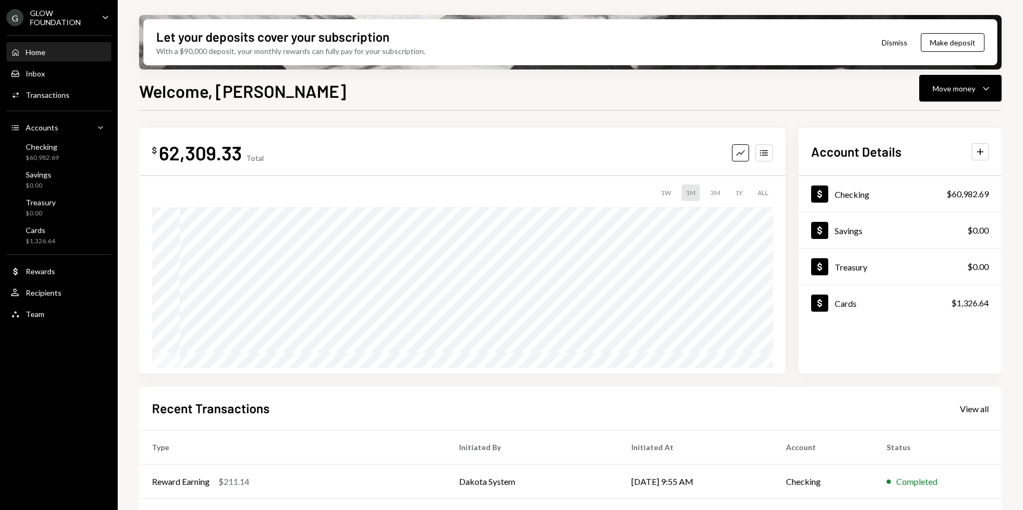
click at [54, 23] on div "GLOW FOUNDATION" at bounding box center [61, 18] width 63 height 18
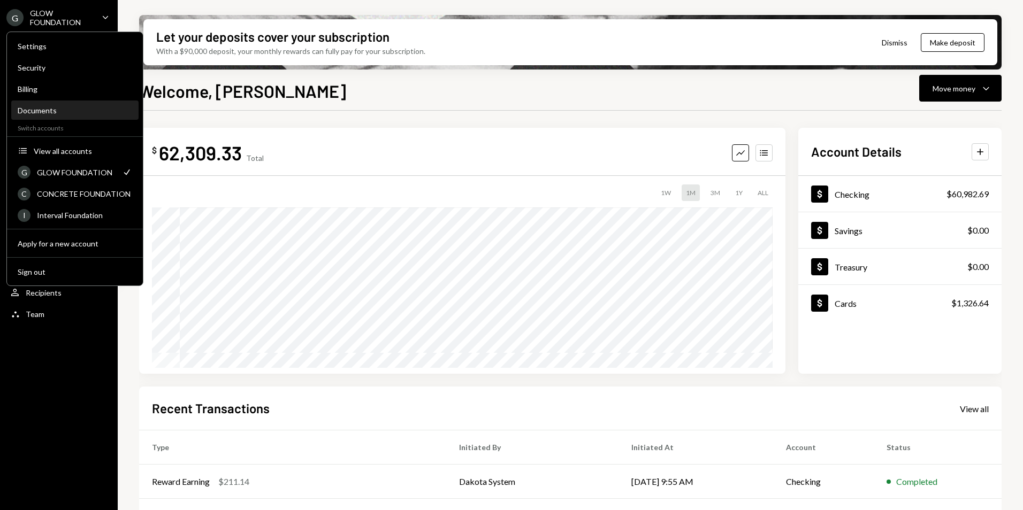
click at [48, 110] on div "Documents" at bounding box center [75, 110] width 114 height 9
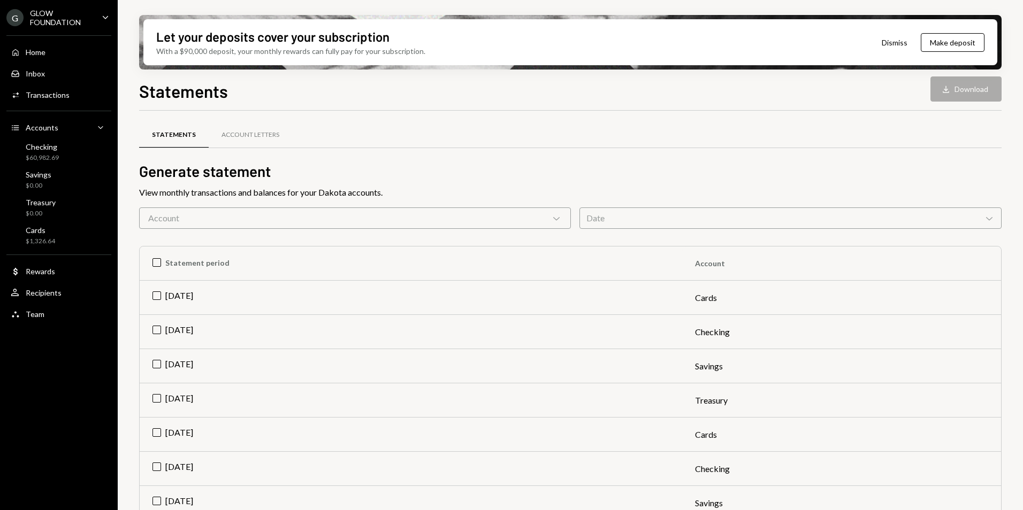
click at [560, 215] on icon "Chevron Down" at bounding box center [556, 218] width 11 height 11
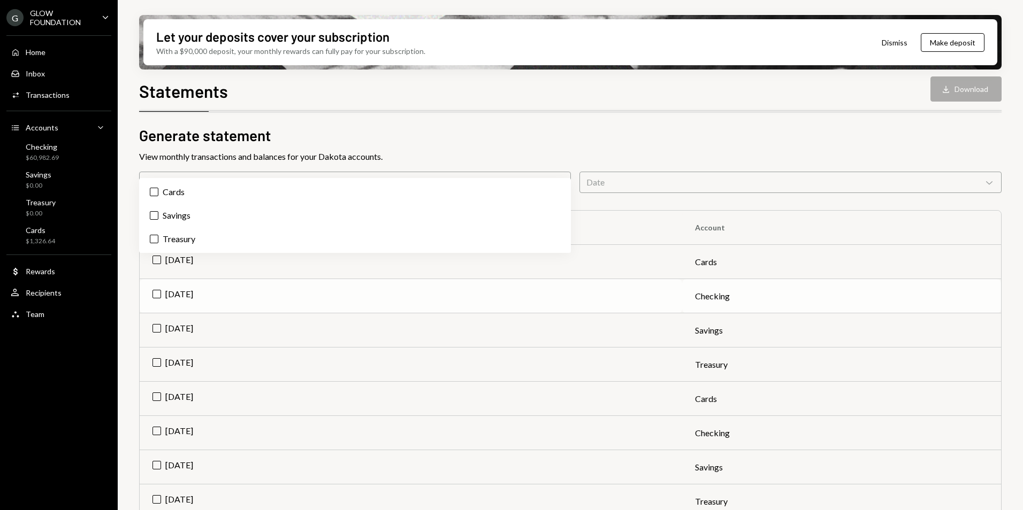
scroll to position [53, 0]
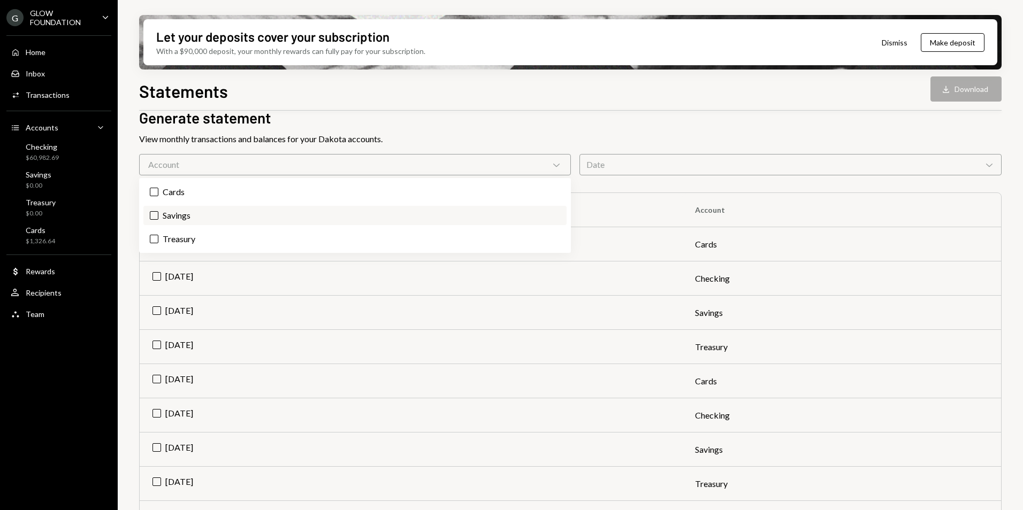
click at [156, 214] on button "Savings" at bounding box center [154, 215] width 9 height 9
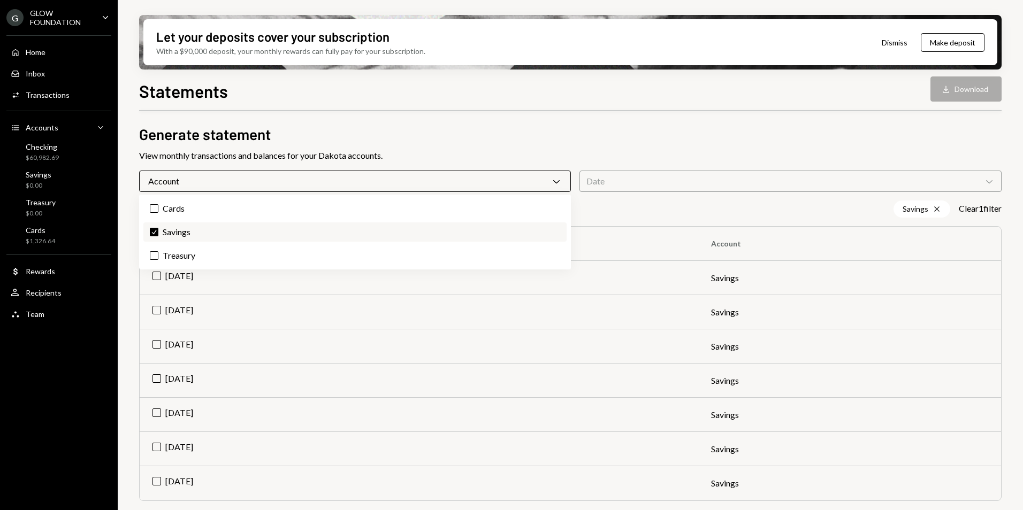
scroll to position [37, 0]
click at [456, 126] on h2 "Generate statement" at bounding box center [570, 134] width 862 height 21
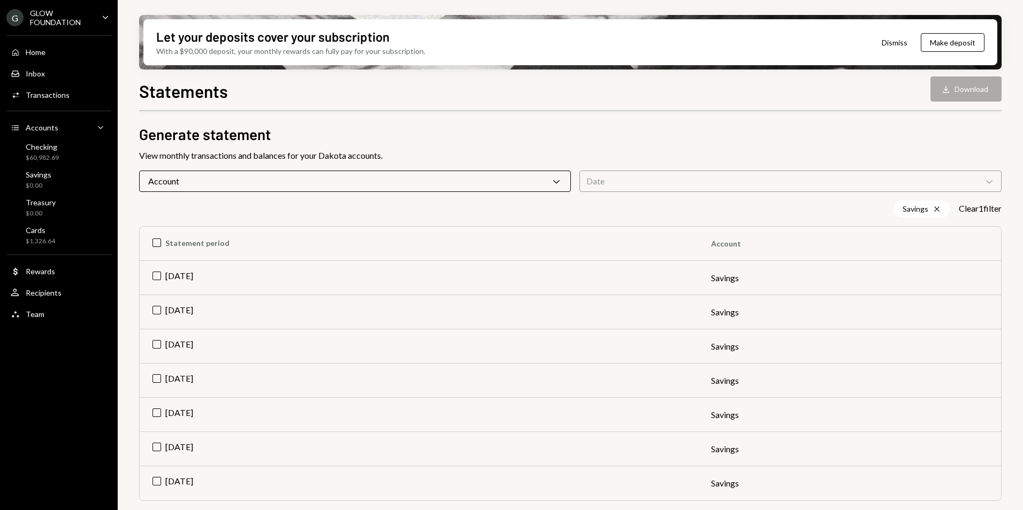
click at [683, 187] on div "Date Chevron Down" at bounding box center [790, 181] width 422 height 21
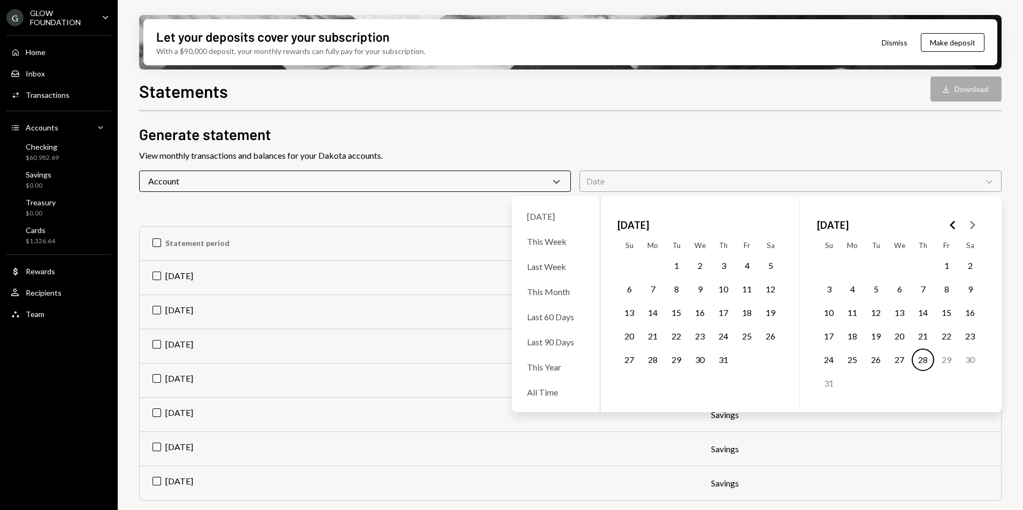
click at [952, 226] on polygon "Go to the Previous Month" at bounding box center [951, 225] width 5 height 9
click at [950, 227] on icon "Go to the Previous Month" at bounding box center [952, 225] width 13 height 13
click at [877, 263] on button "1" at bounding box center [875, 266] width 22 height 22
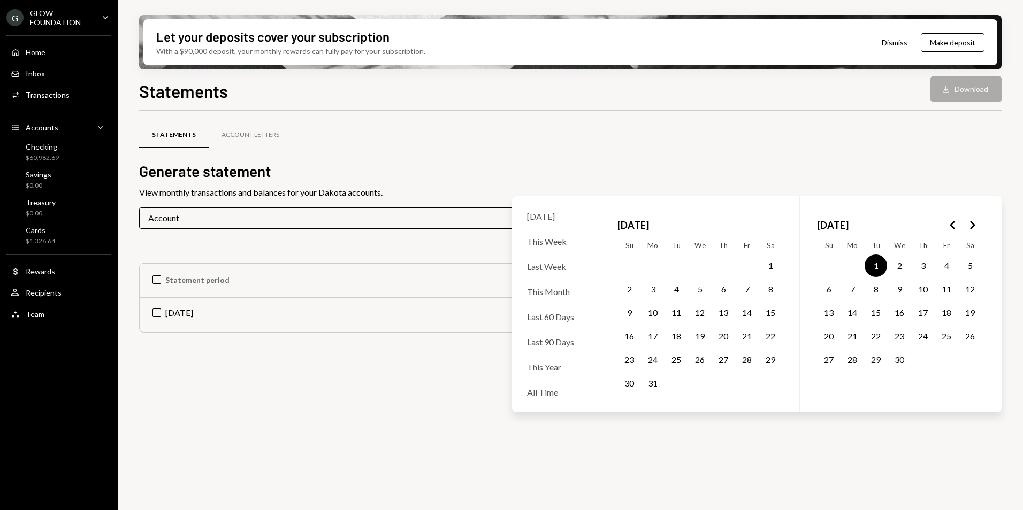
click at [970, 227] on icon "Go to the Next Month" at bounding box center [971, 225] width 13 height 13
click at [847, 358] on button "30" at bounding box center [852, 360] width 22 height 22
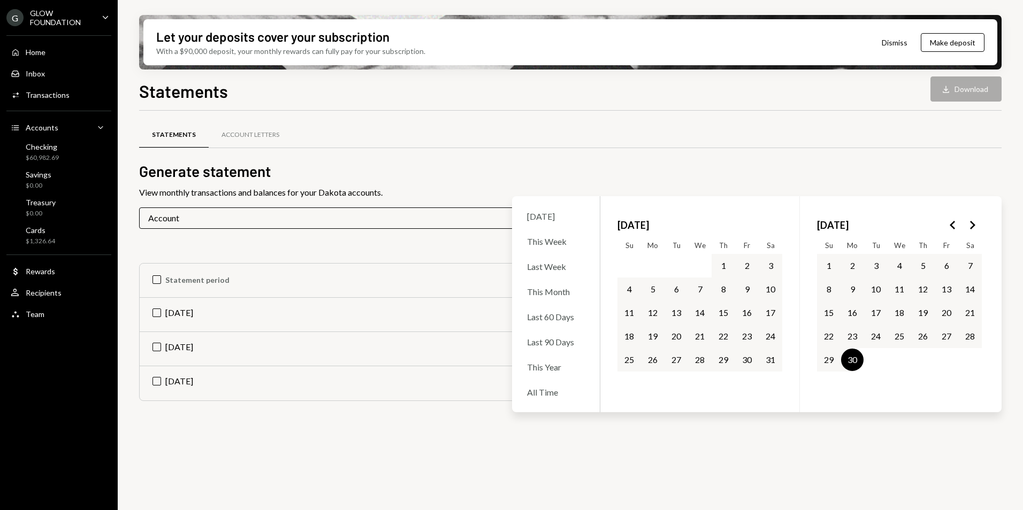
click at [520, 433] on div "Statements Account Letters Generate statement View monthly transactions and bal…" at bounding box center [570, 317] width 862 height 412
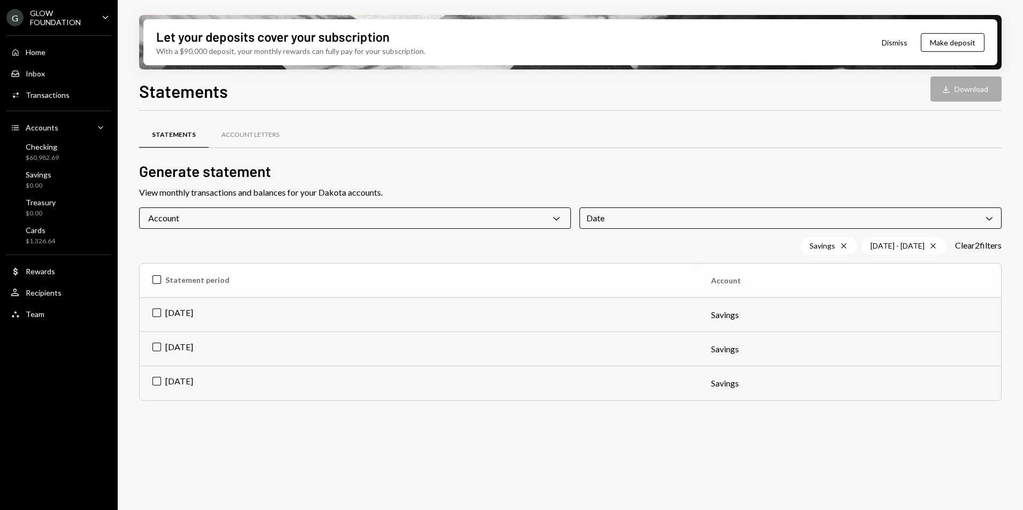
click at [156, 287] on th "Statement period" at bounding box center [419, 281] width 558 height 34
click at [952, 92] on button "Download Download (3)" at bounding box center [960, 88] width 81 height 25
click at [549, 220] on div "Account Chevron Down" at bounding box center [355, 218] width 432 height 21
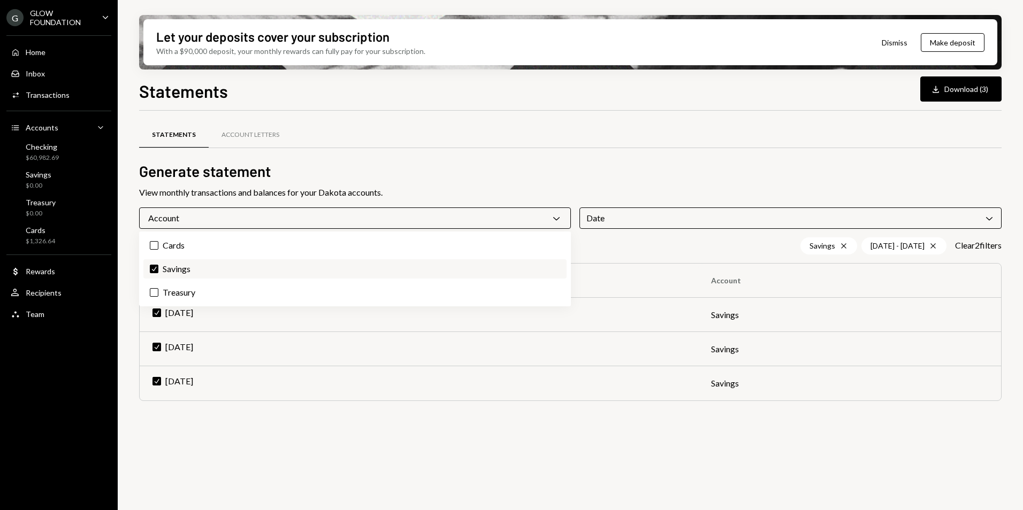
drag, startPoint x: 155, startPoint y: 273, endPoint x: 153, endPoint y: 281, distance: 8.2
click at [155, 274] on label "Check Savings" at bounding box center [354, 268] width 423 height 19
click at [155, 273] on button "Check" at bounding box center [154, 269] width 9 height 9
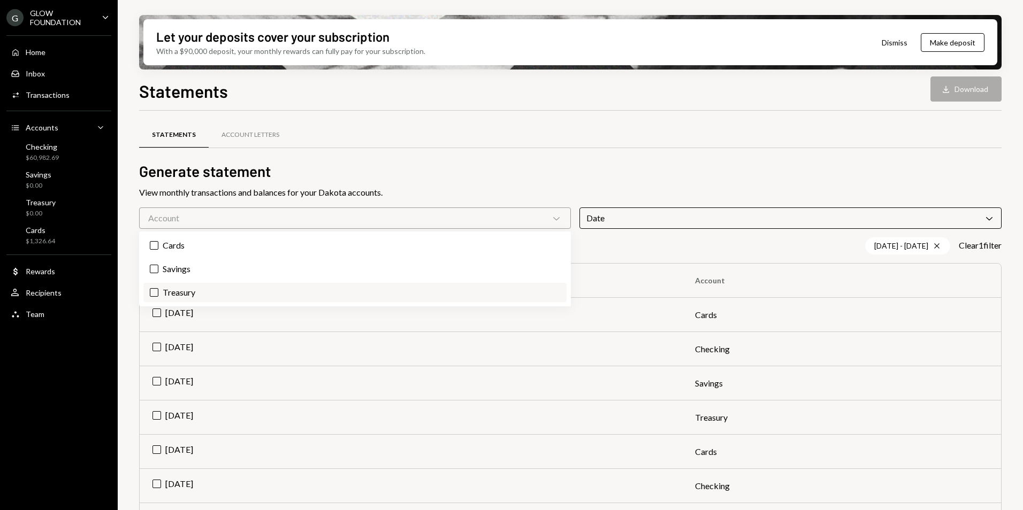
click at [157, 293] on button "Treasury" at bounding box center [154, 292] width 9 height 9
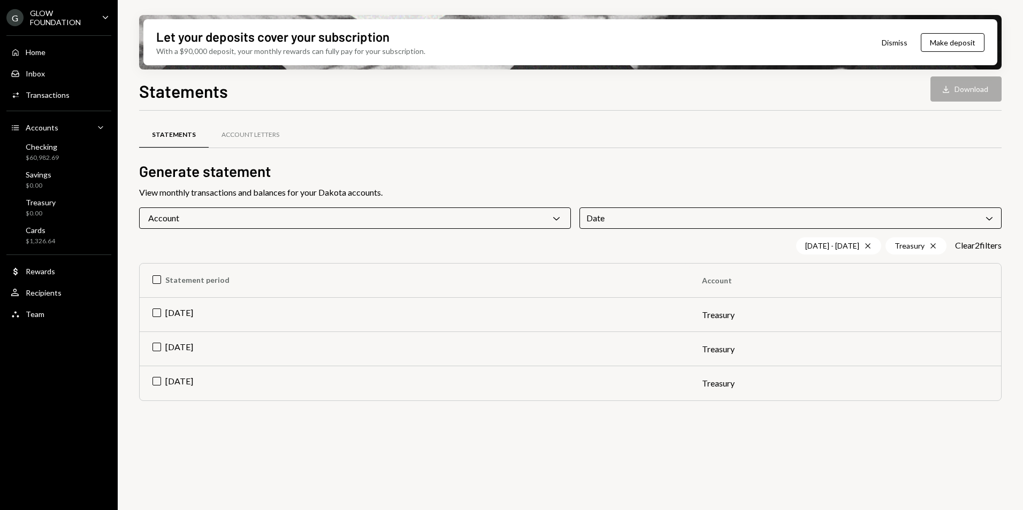
click at [505, 151] on div "Statements Account Letters" at bounding box center [570, 141] width 862 height 40
click at [158, 283] on th "Statement period" at bounding box center [414, 281] width 549 height 34
click at [956, 89] on button "Download Download (3)" at bounding box center [960, 88] width 81 height 25
